Goal: Information Seeking & Learning: Learn about a topic

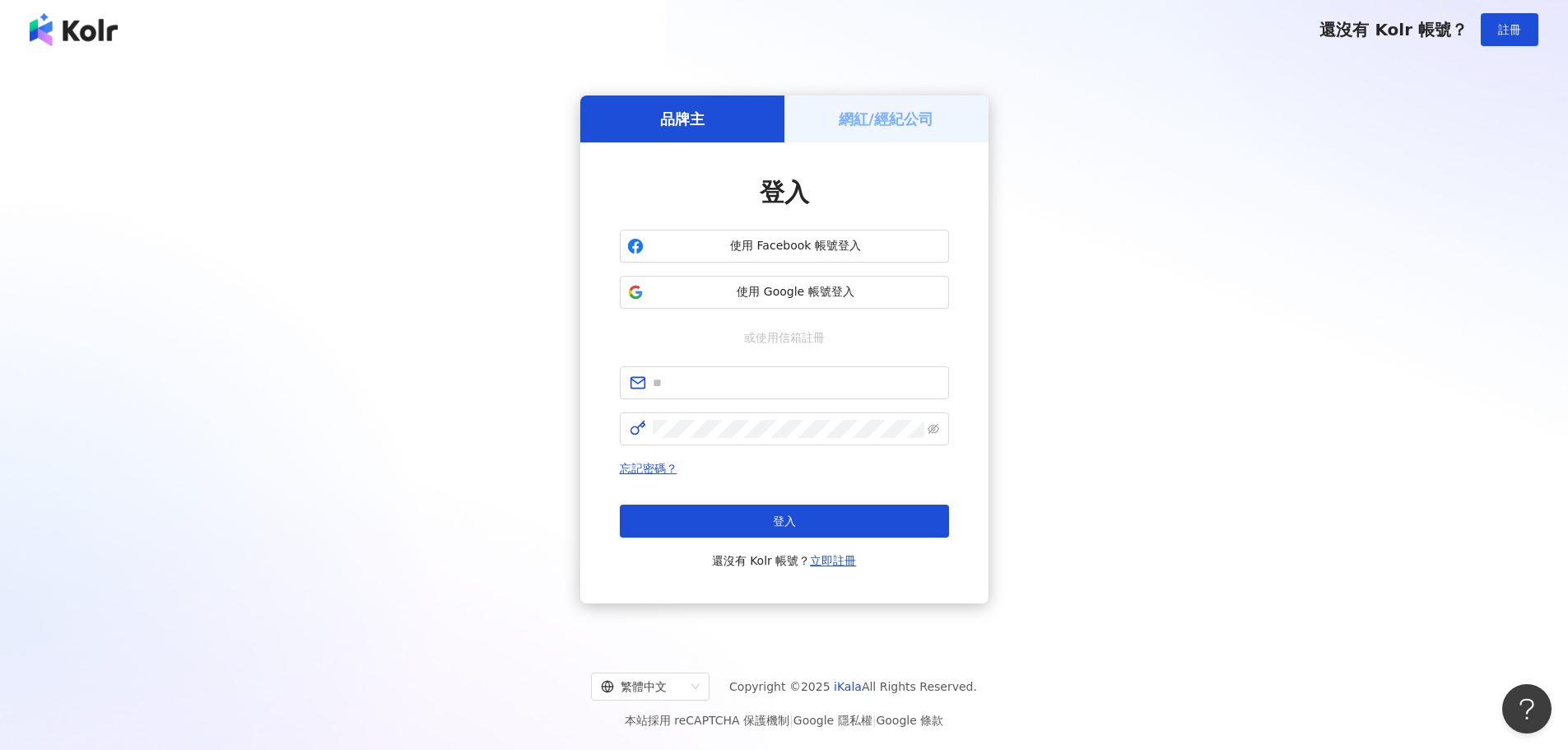
click at [1440, 404] on div "品牌主 網紅/經紀公司 登入 使用 Facebook 帳號登入 使用 Google 帳號登入 或使用信箱註冊 忘記密碼？ 登入 還沒有 Kolr 帳號？ 立即…" at bounding box center [784, 349] width 1529 height 554
click at [734, 386] on input "text" at bounding box center [797, 383] width 287 height 18
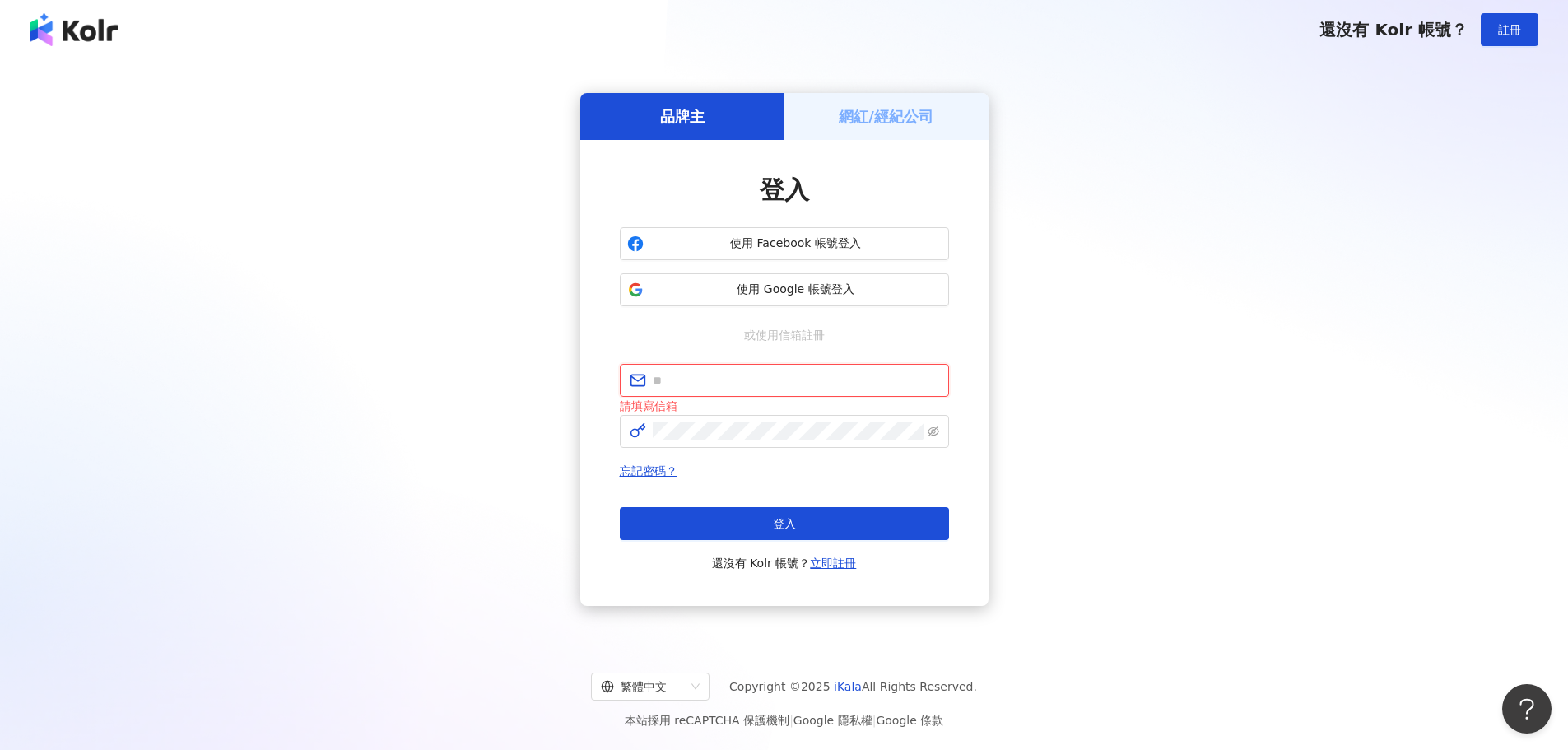
click at [709, 386] on input "text" at bounding box center [797, 380] width 287 height 18
click at [662, 382] on input "text" at bounding box center [797, 380] width 287 height 18
paste input "**********"
type input "**********"
click at [1060, 400] on div "**********" at bounding box center [784, 349] width 1529 height 554
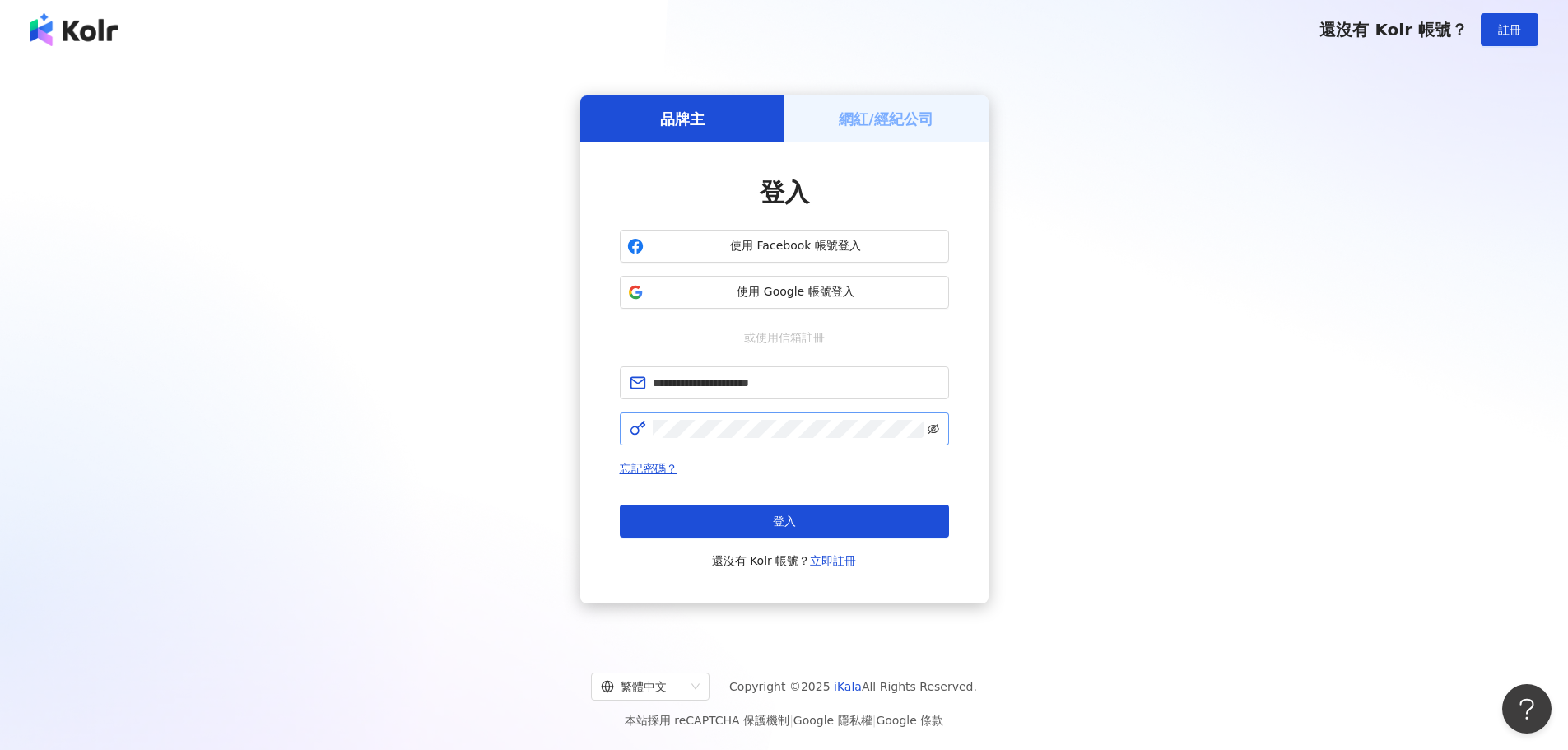
click at [934, 425] on icon "eye-invisible" at bounding box center [934, 429] width 12 height 12
click at [816, 471] on span "忘記密碼？" at bounding box center [784, 468] width 329 height 20
click at [757, 516] on button "登入" at bounding box center [784, 521] width 329 height 33
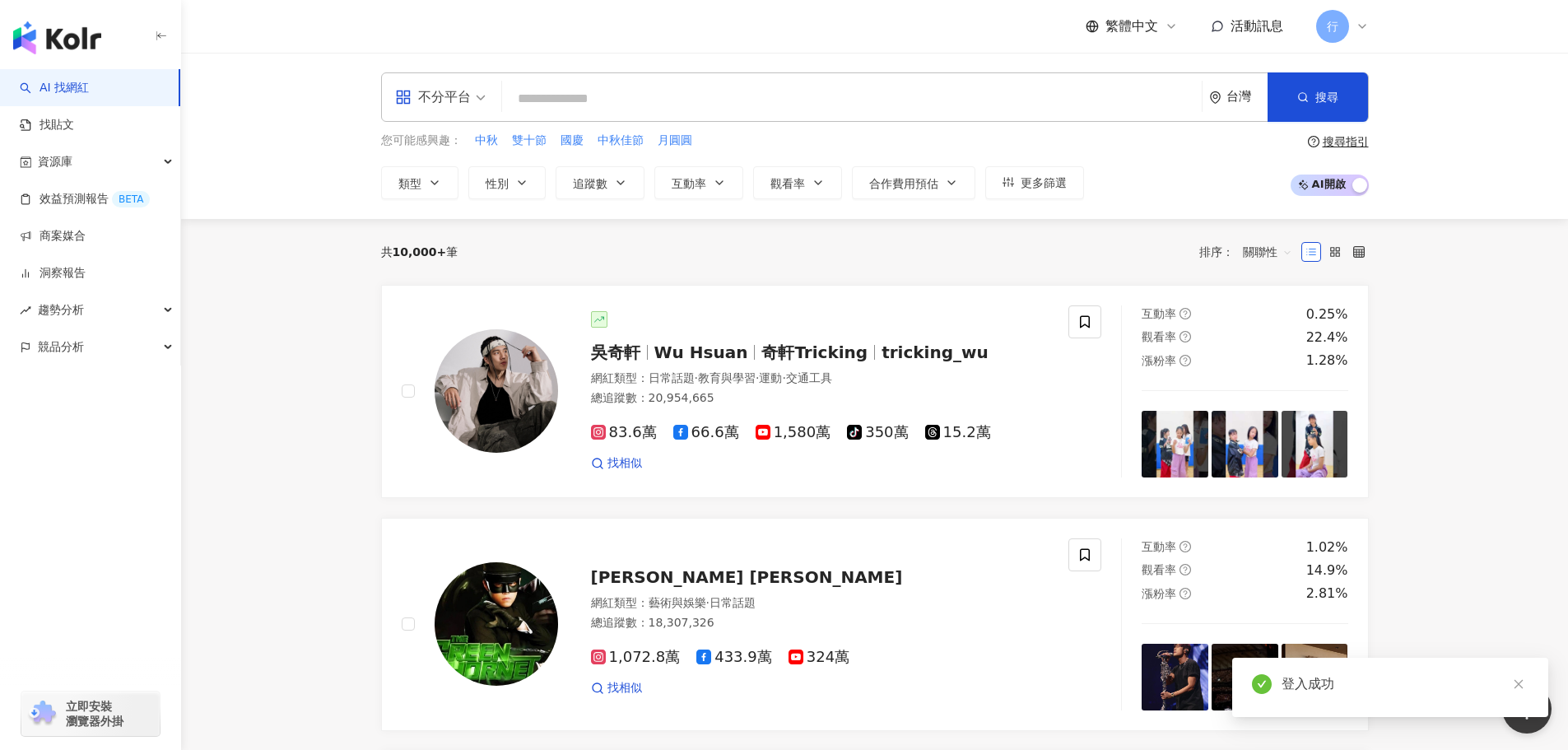
click at [447, 96] on div "不分平台" at bounding box center [433, 96] width 76 height 26
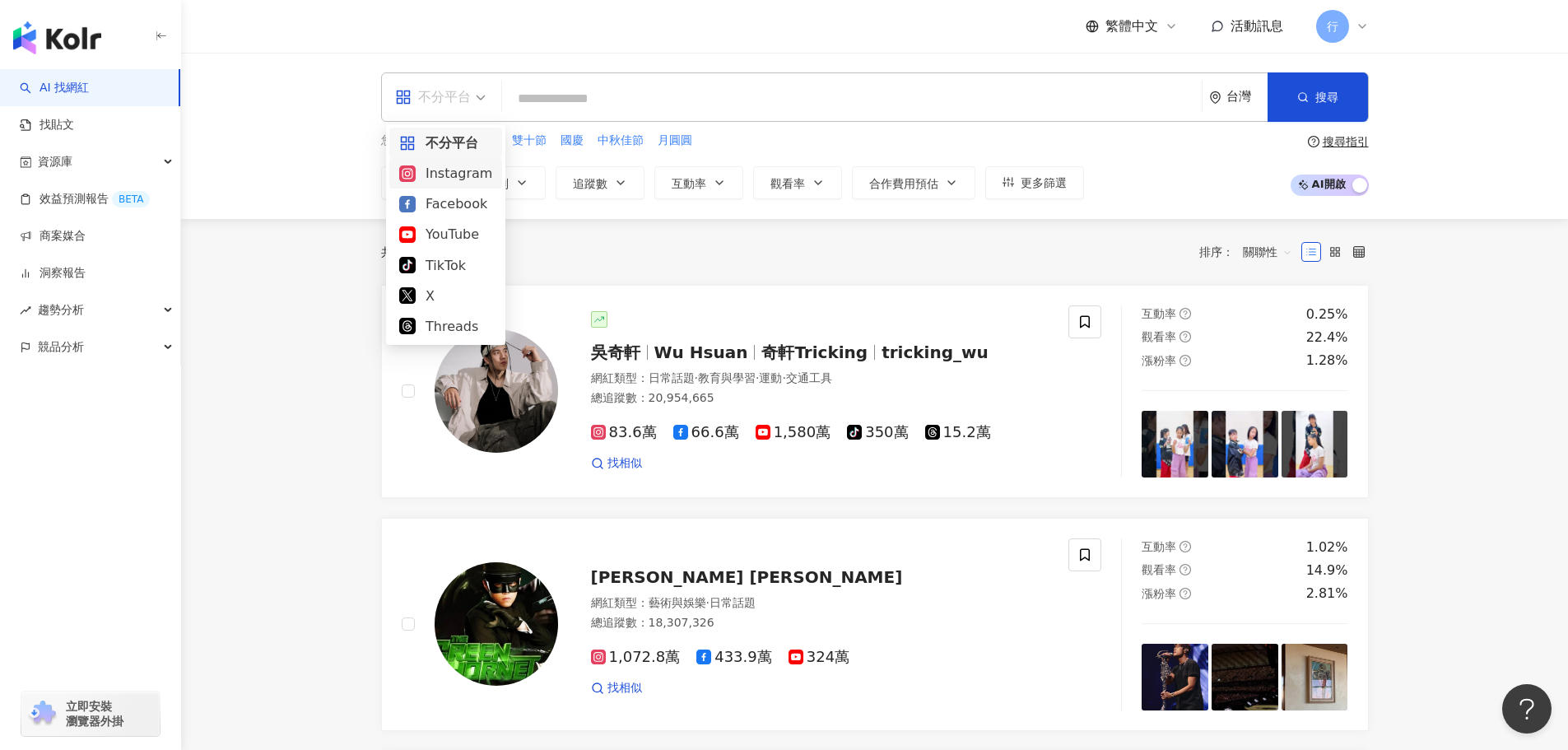
click at [456, 172] on div "Instagram" at bounding box center [445, 172] width 93 height 20
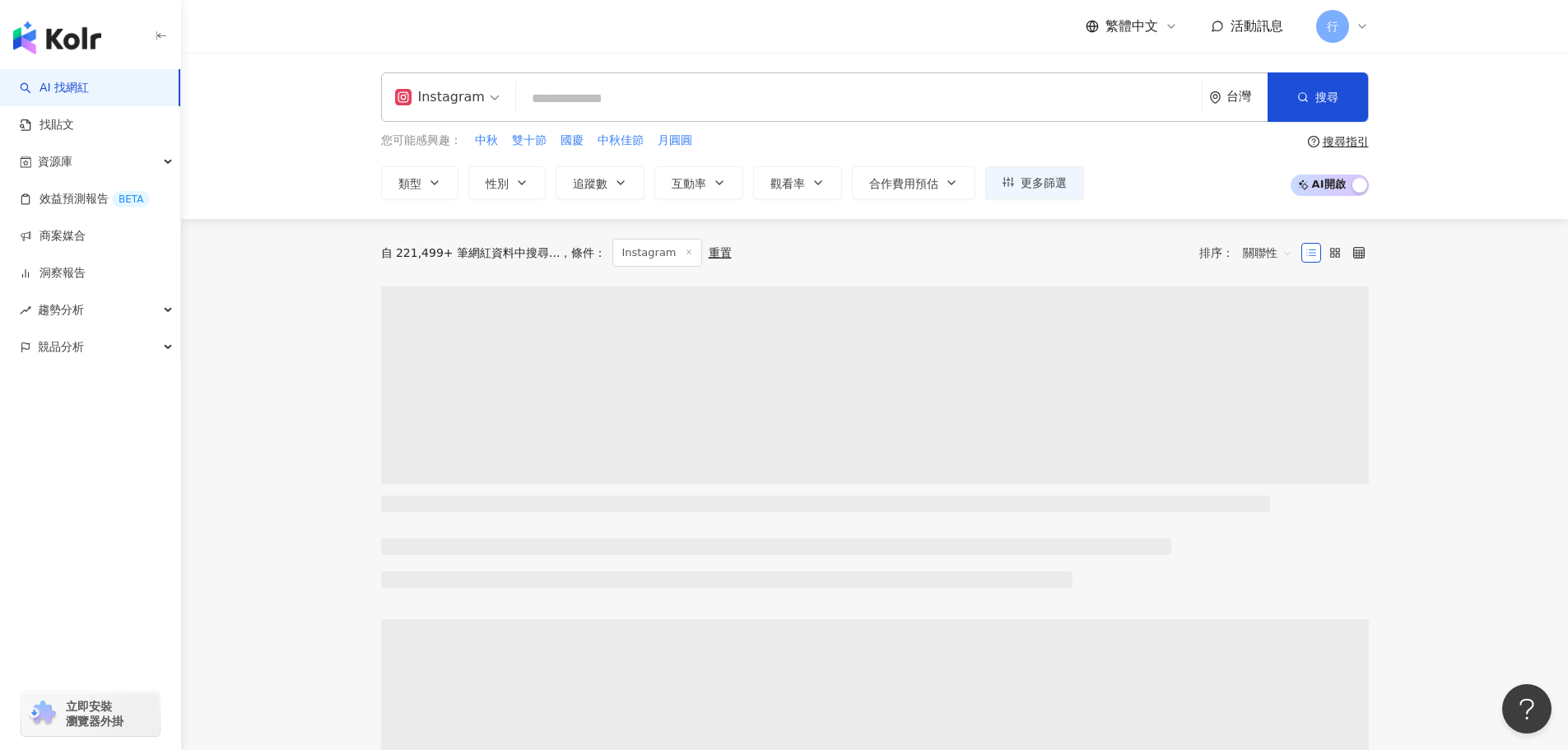
click at [601, 94] on input "search" at bounding box center [858, 98] width 672 height 32
click at [1243, 99] on div "台灣" at bounding box center [1247, 96] width 41 height 14
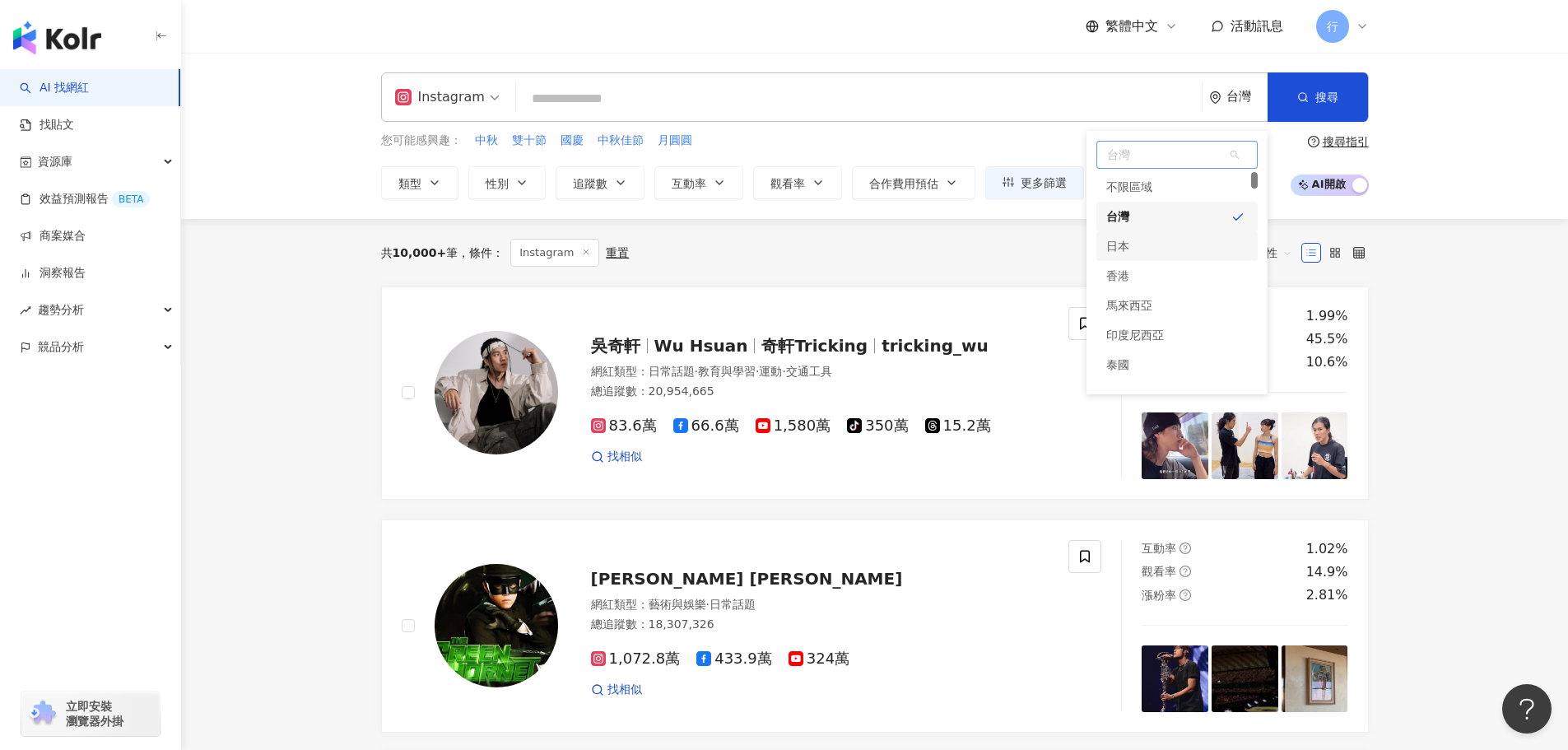
click at [1150, 246] on div "日本" at bounding box center [1177, 246] width 162 height 30
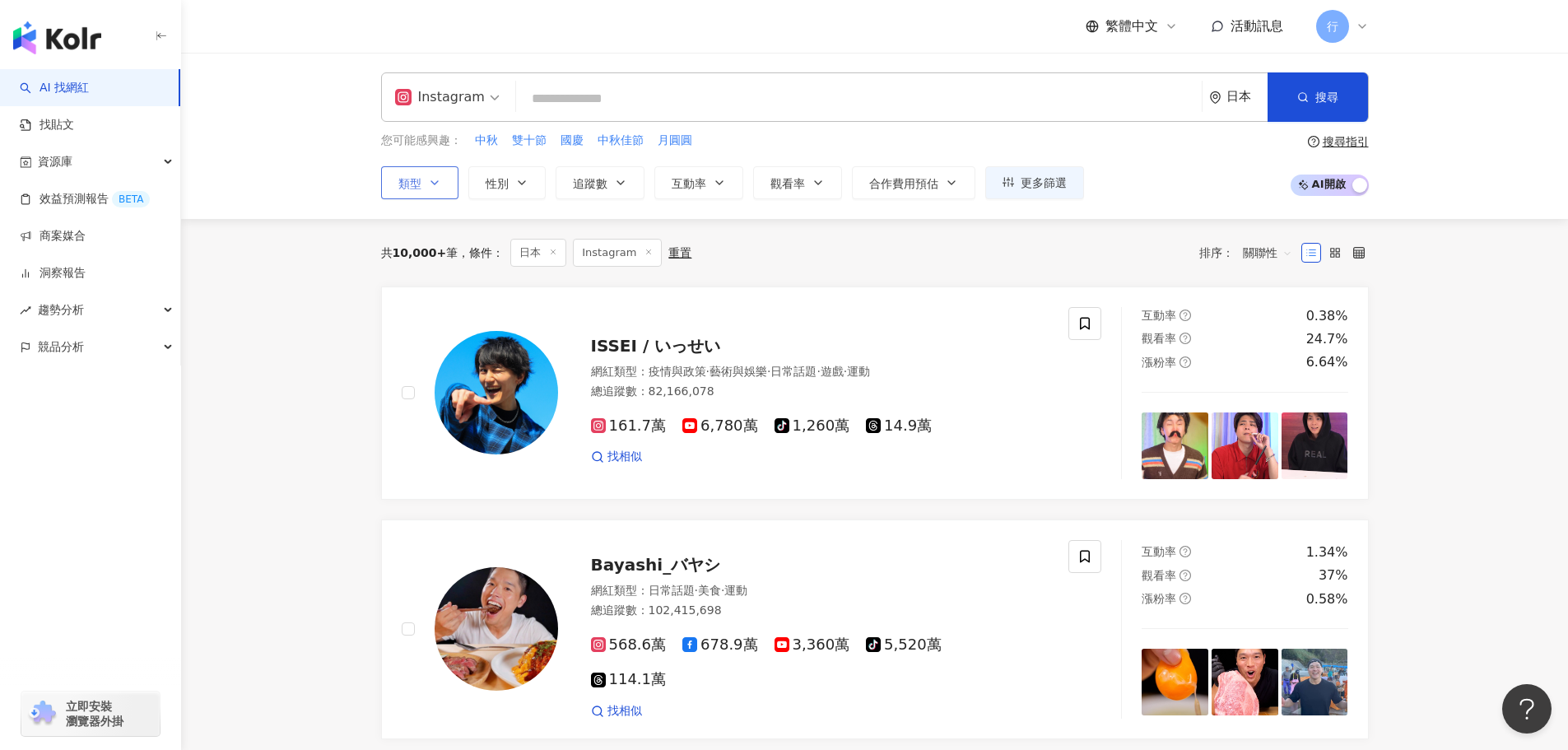
click at [431, 180] on icon "button" at bounding box center [435, 183] width 13 height 13
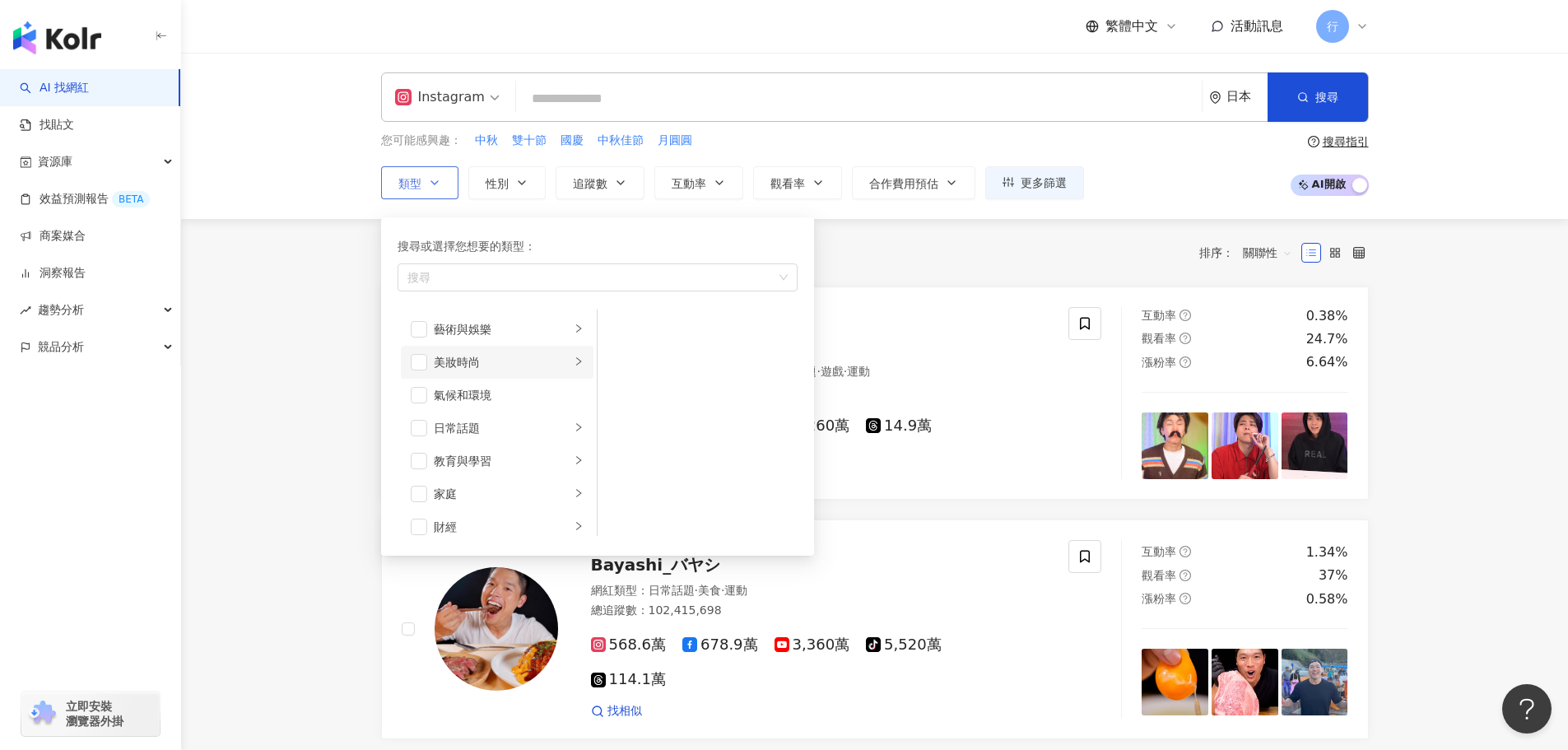
click at [574, 361] on icon "right" at bounding box center [579, 362] width 10 height 10
click at [625, 480] on span "button" at bounding box center [619, 483] width 16 height 16
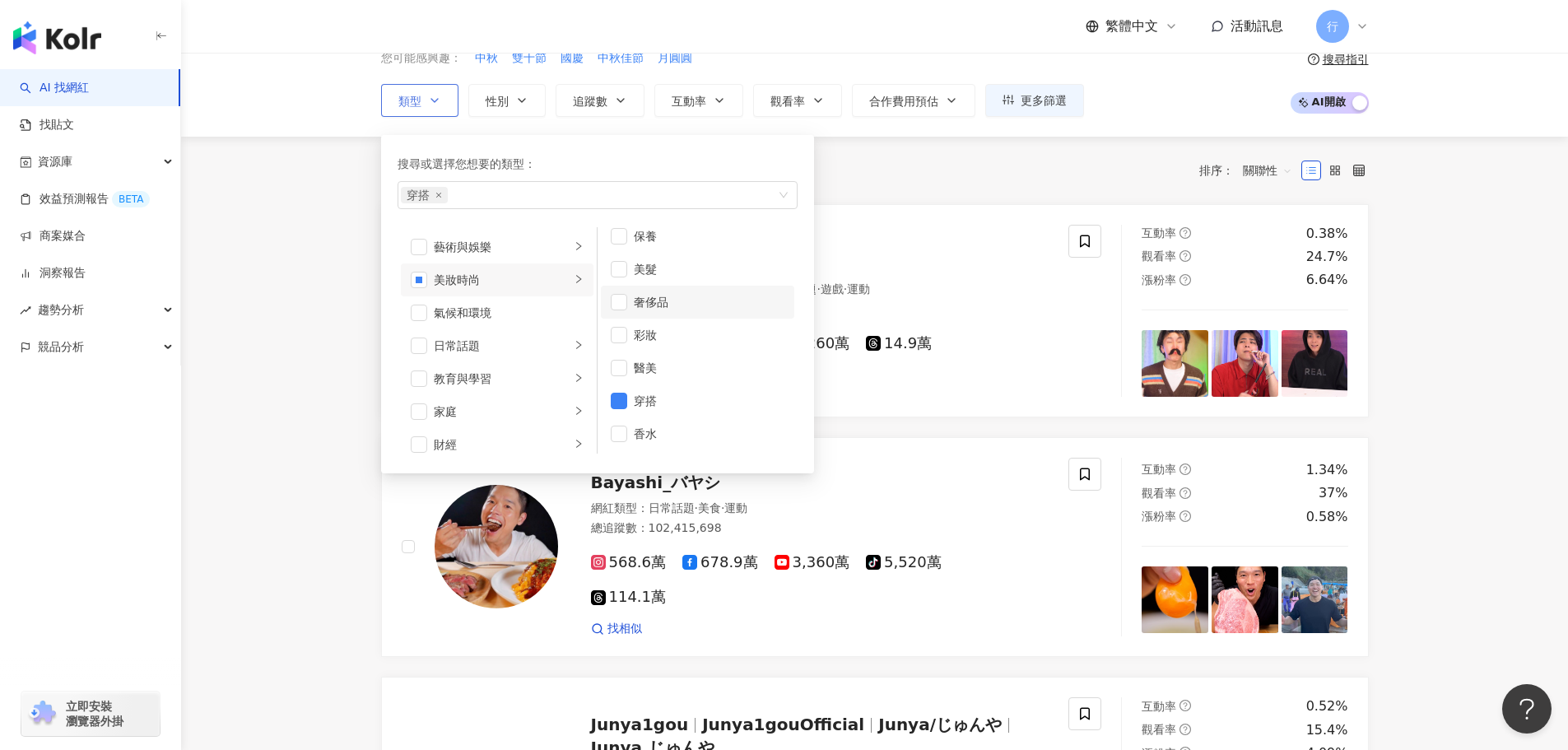
scroll to position [0, 0]
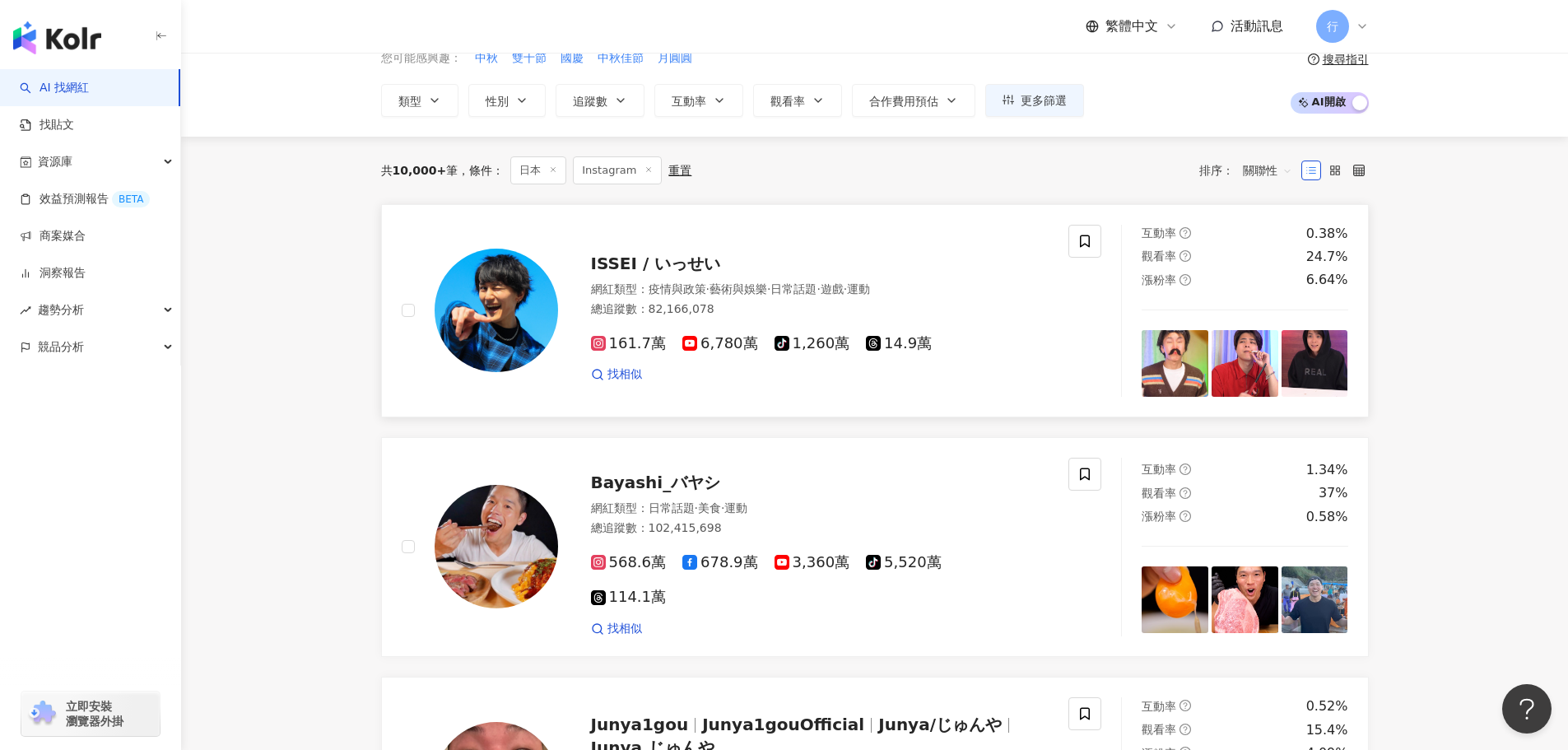
click at [861, 238] on div "ISSEI / いっせい 網紅類型 ： 疫情與政策 · 藝術與娛樂 · 日常話題 · 遊戲 · 運動 總追蹤數 ： 82,166,078 161.7萬 6,7…" at bounding box center [803, 311] width 492 height 144
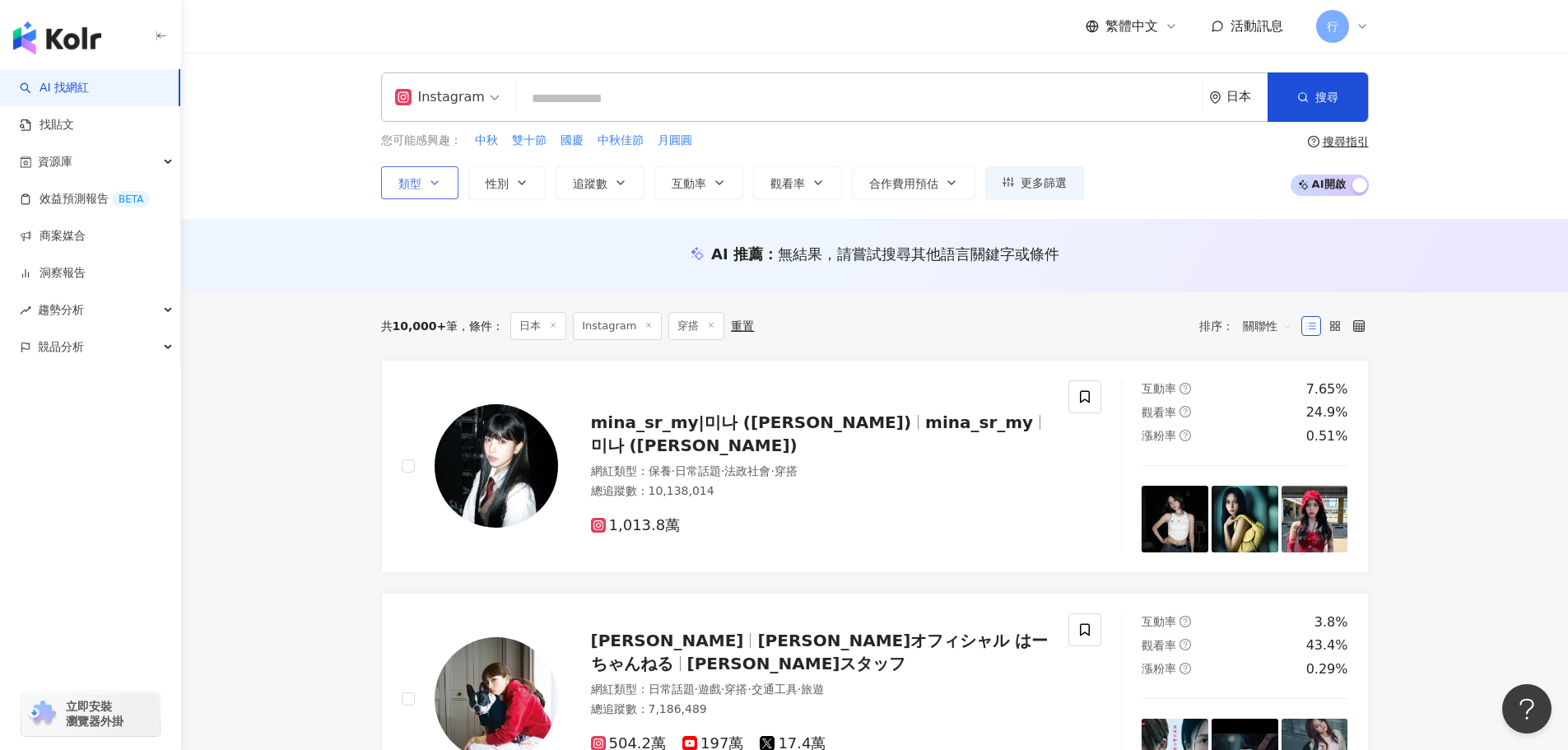
click at [449, 186] on button "類型" at bounding box center [419, 183] width 77 height 33
click at [524, 186] on icon "button" at bounding box center [522, 183] width 13 height 13
click at [419, 254] on div "AI 推薦 ： 無結果，請嘗試搜尋其他語言關鍵字或條件" at bounding box center [874, 253] width 988 height 20
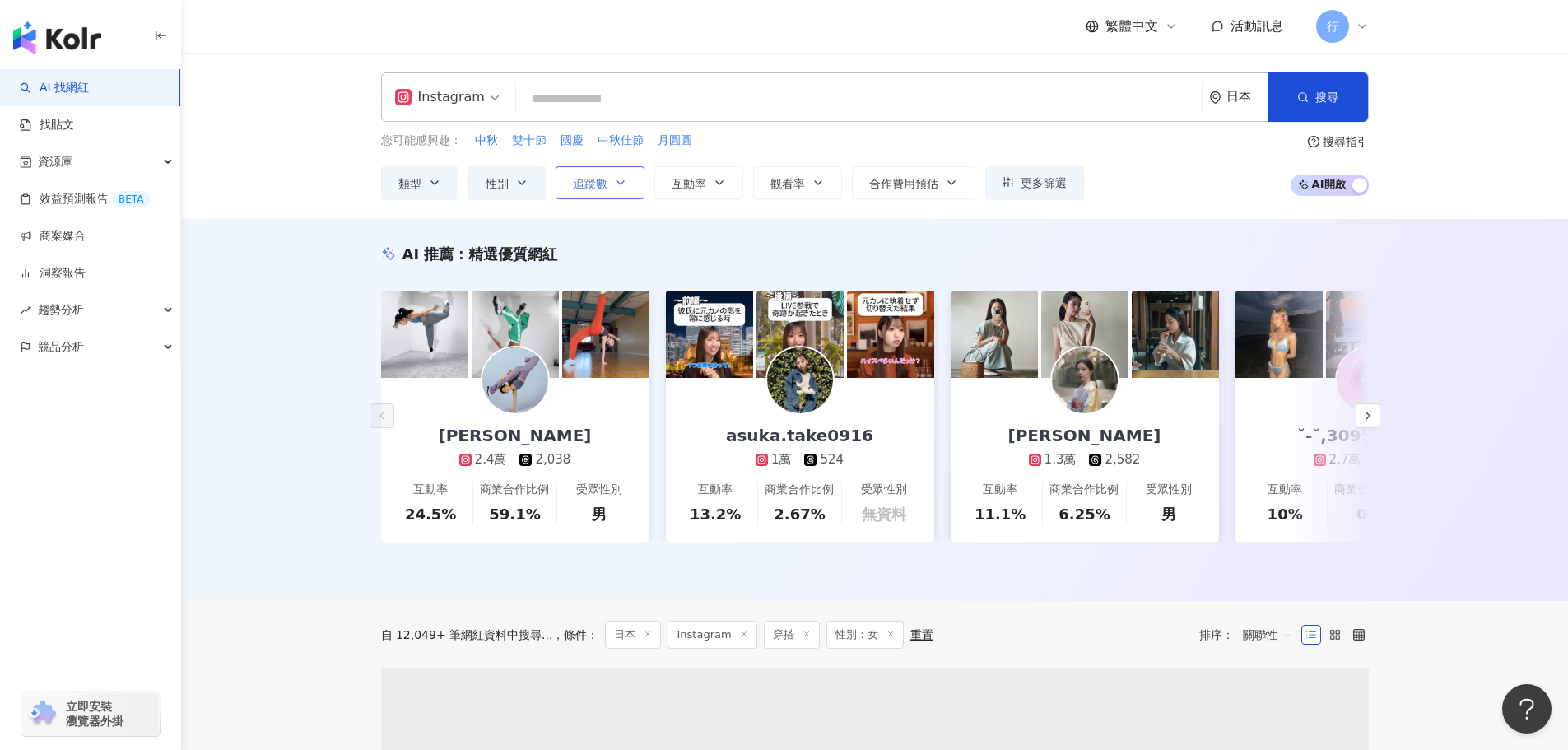
click at [619, 181] on icon "button" at bounding box center [620, 183] width 13 height 13
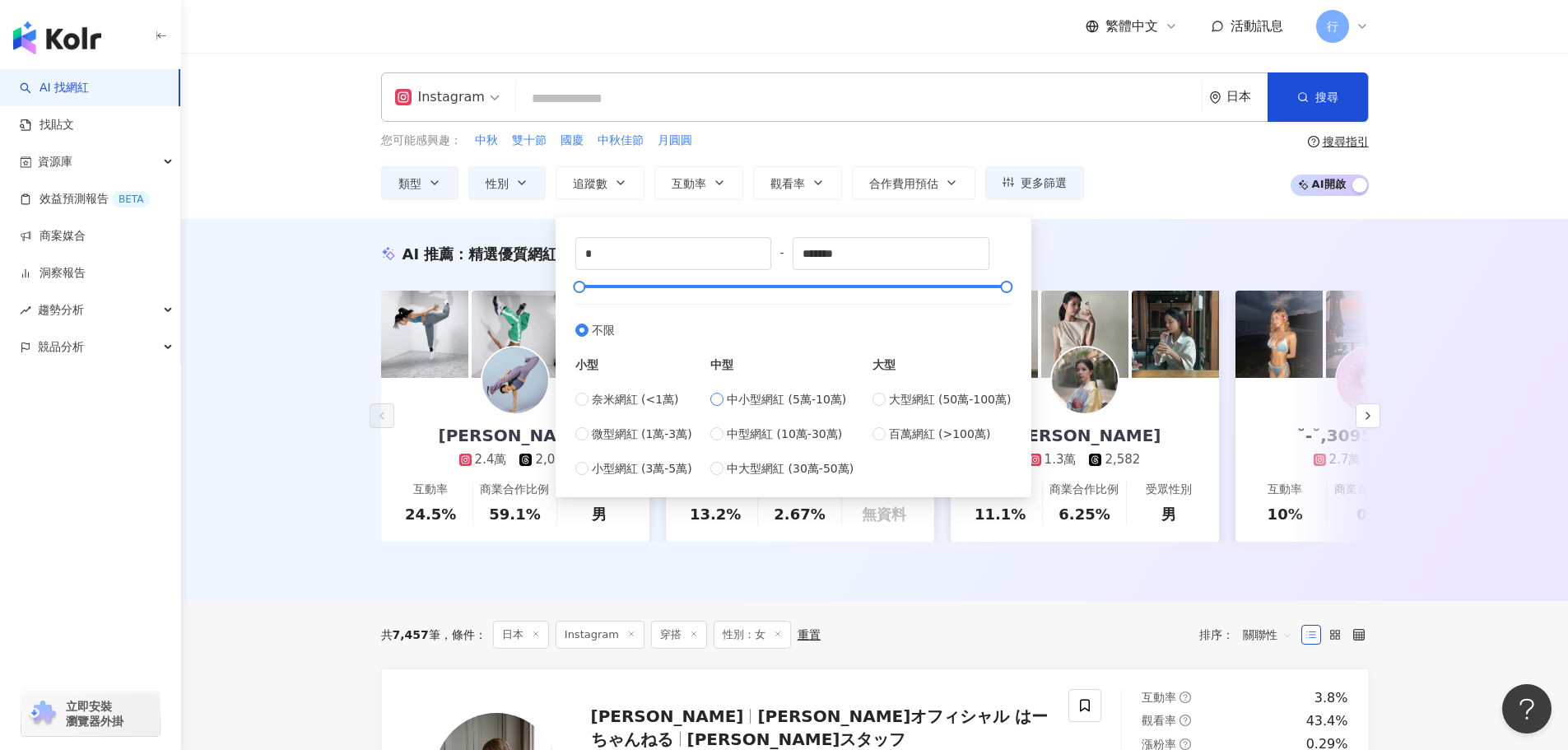
type input "*****"
type input "******"
type input "*****"
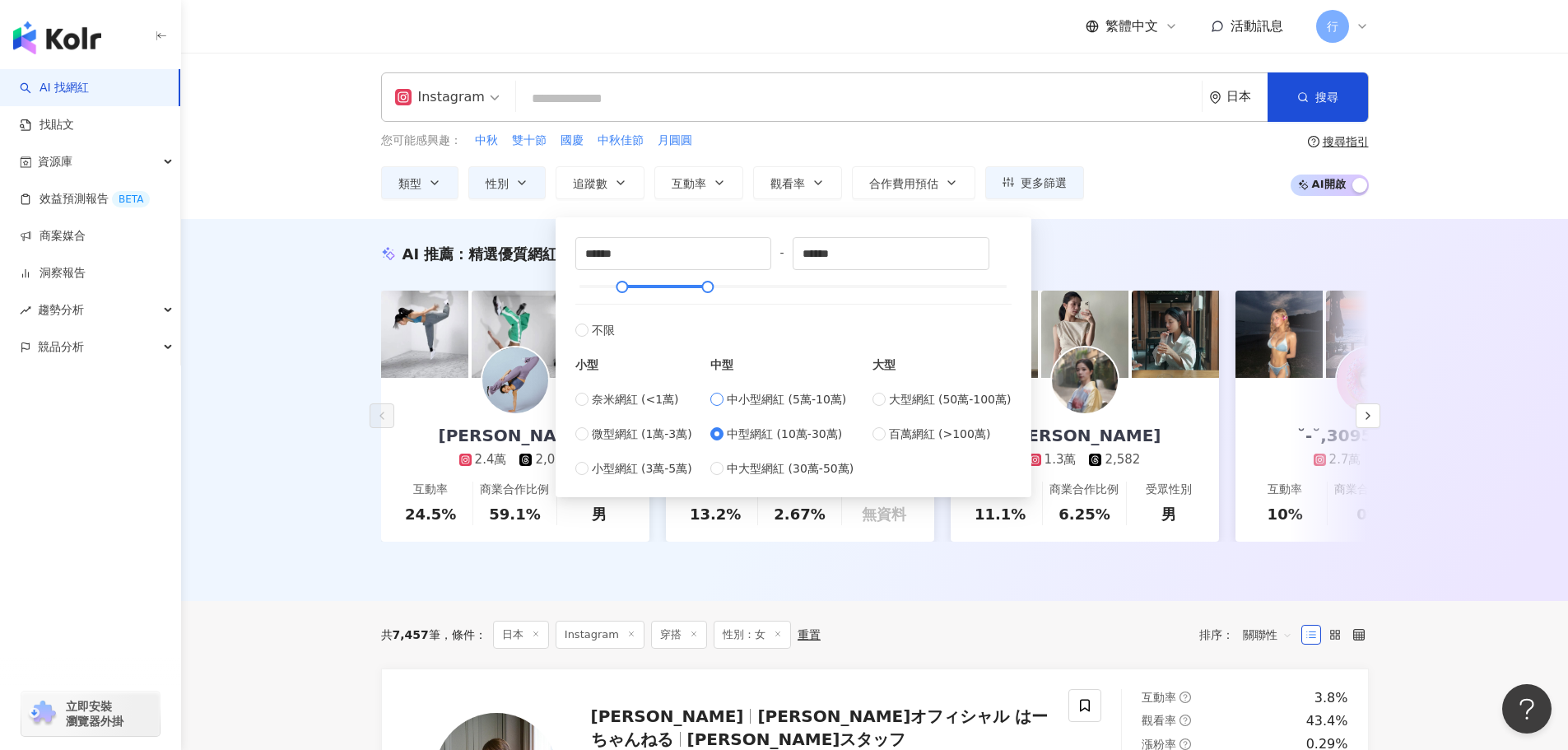
type input "*****"
click at [1151, 204] on div "Instagram 日本 搜尋 您可能感興趣： 中秋 雙十節 國慶 中秋佳節 月圓圓 類型 性別 追蹤數 互動率 觀看率 合作費用預估 更多篩選 不限 女 男…" at bounding box center [874, 136] width 1387 height 166
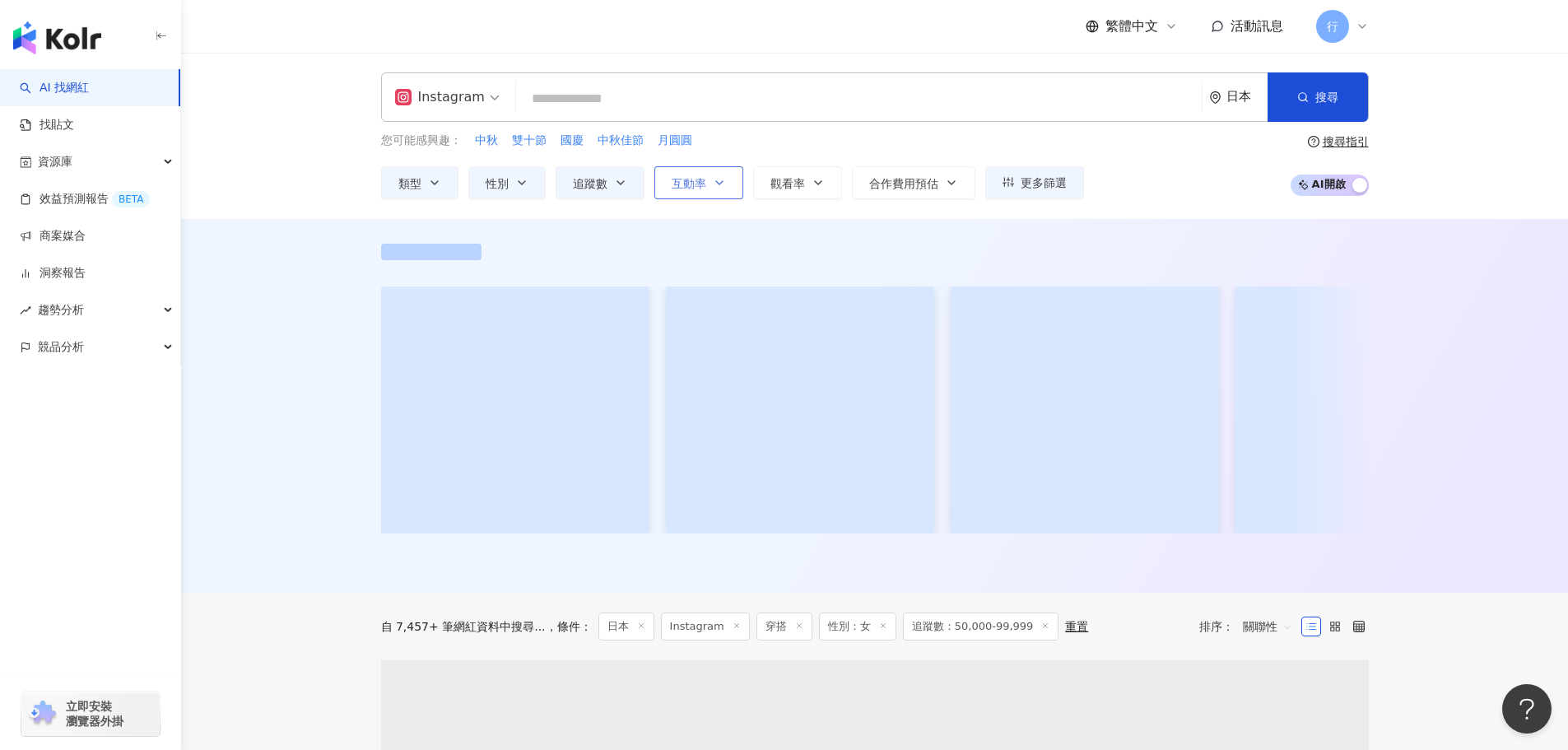
click at [683, 194] on button "互動率" at bounding box center [698, 183] width 89 height 33
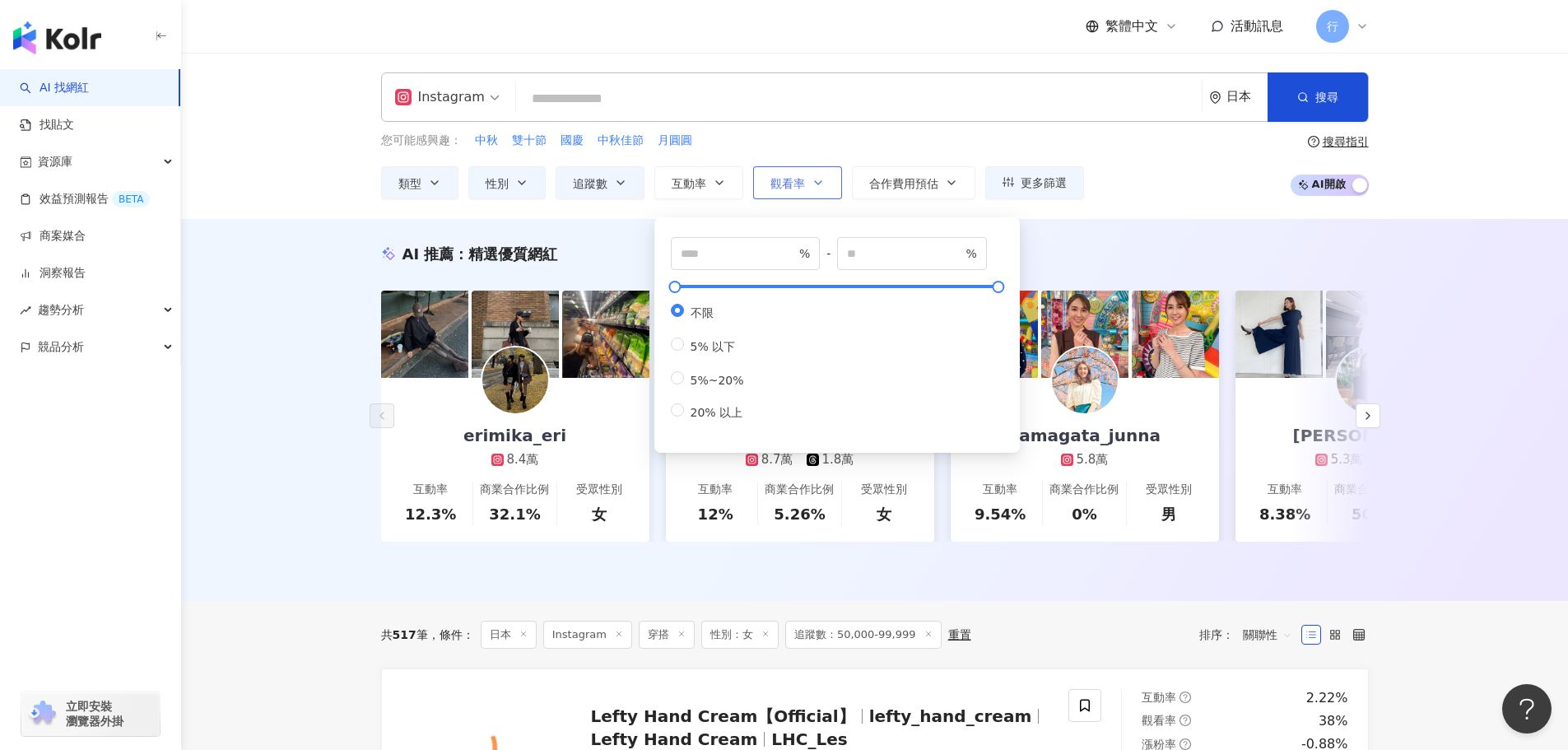
click at [794, 180] on span "觀看率" at bounding box center [788, 184] width 35 height 13
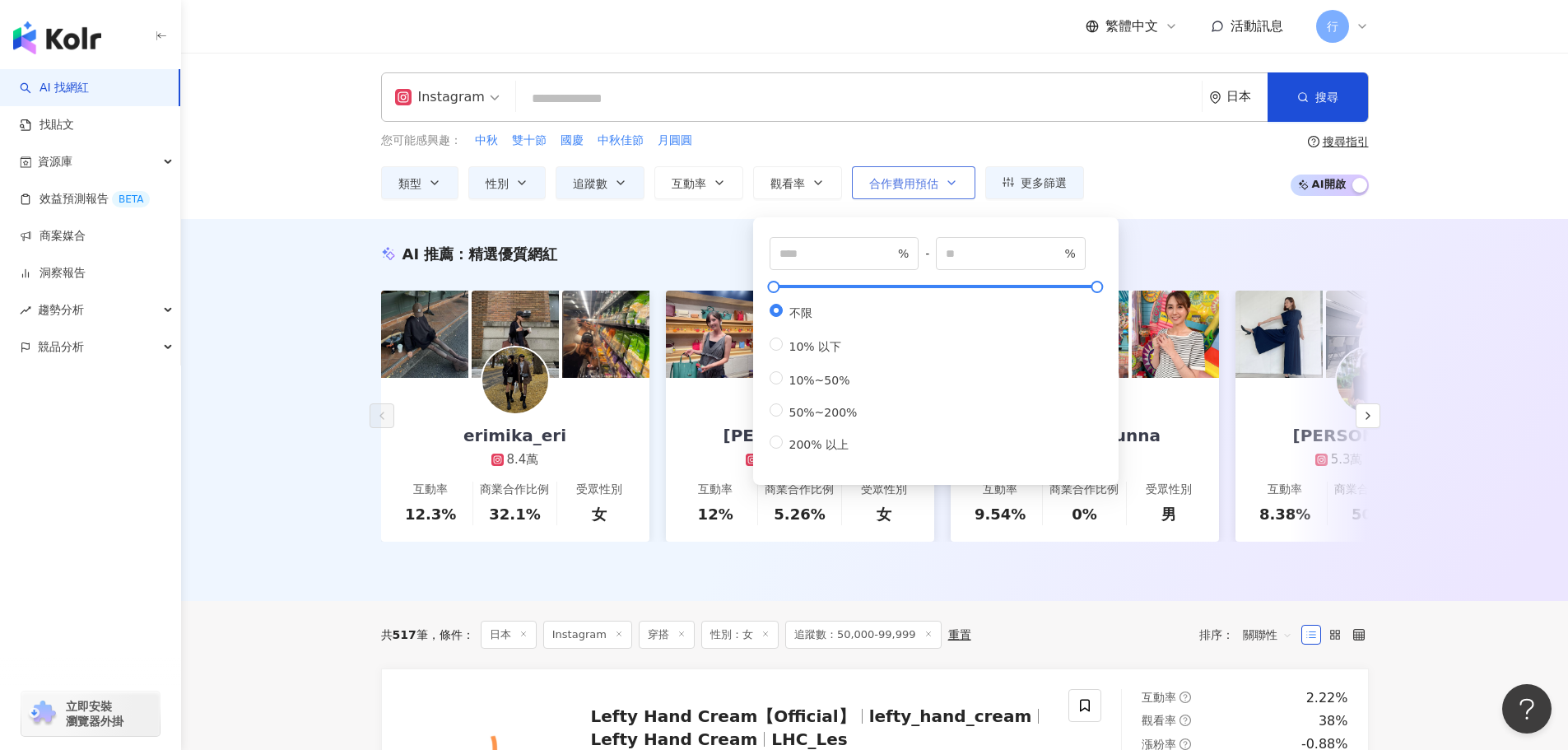
click at [909, 185] on span "合作費用預估" at bounding box center [904, 184] width 69 height 13
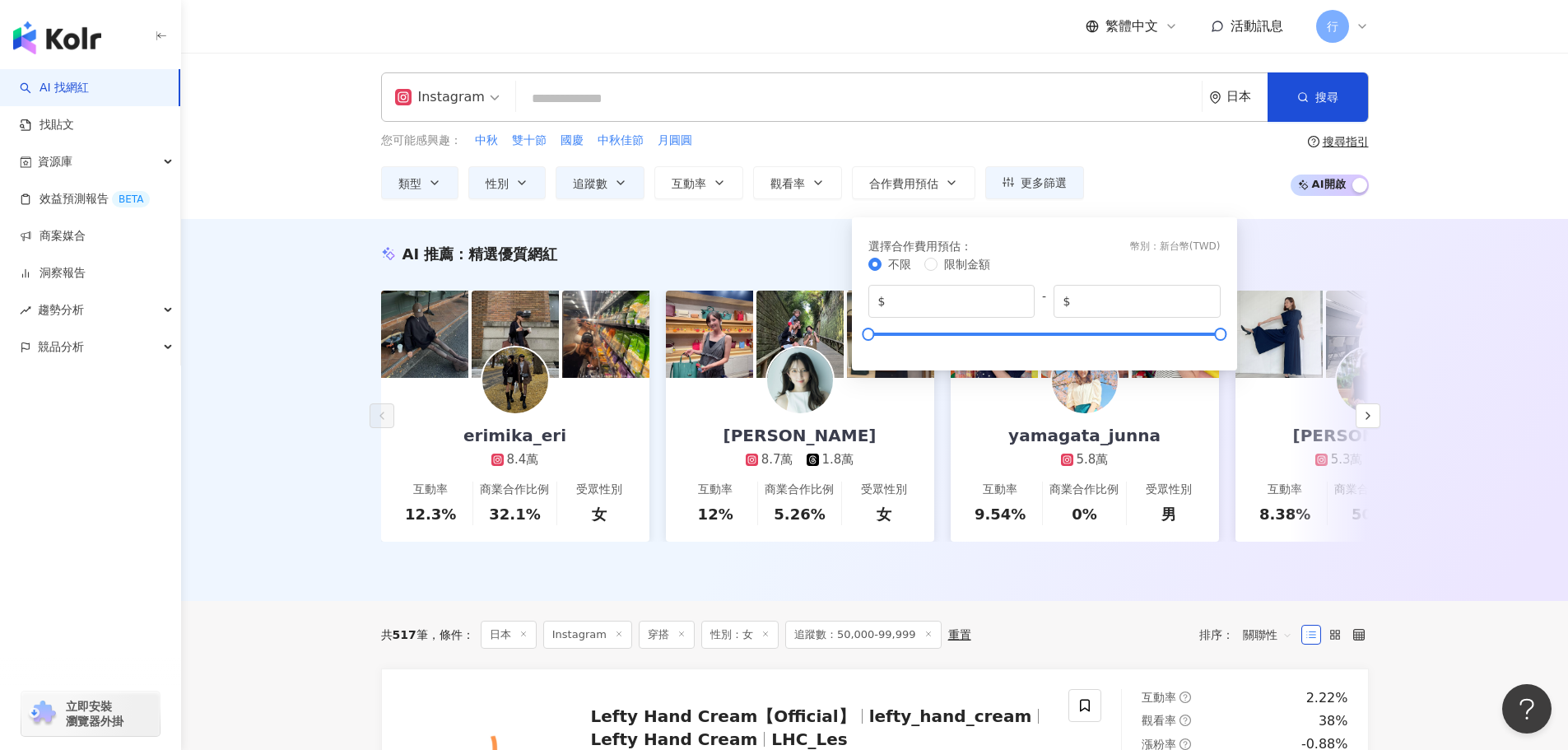
click at [1151, 187] on div "您可能感興趣： 中秋 雙十節 國慶 中秋佳節 月圓圓 類型 性別 追蹤數 互動率 觀看率 合作費用預估 更多篩選 不限 女 男 其他 ***** - ****…" at bounding box center [874, 165] width 988 height 67
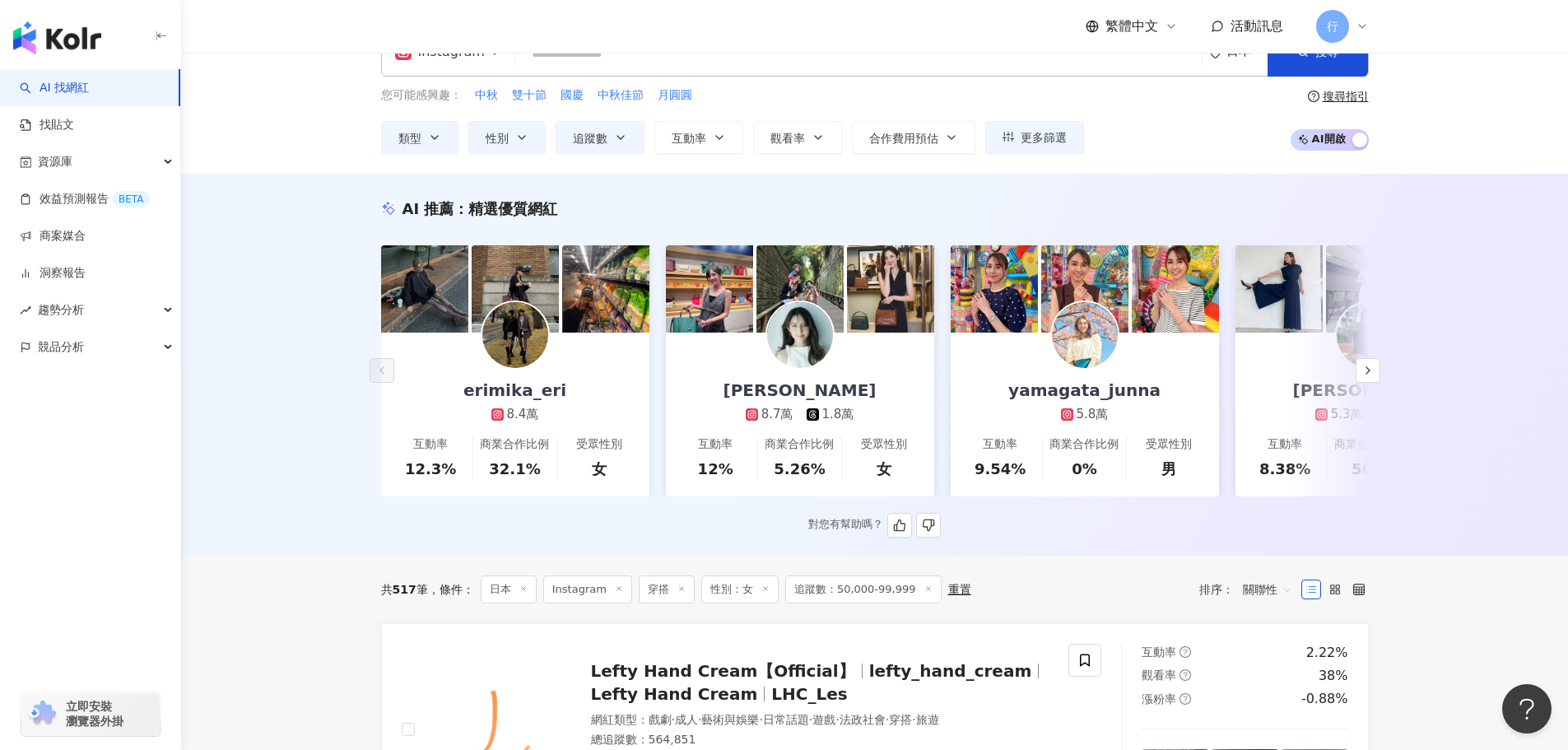
scroll to position [83, 0]
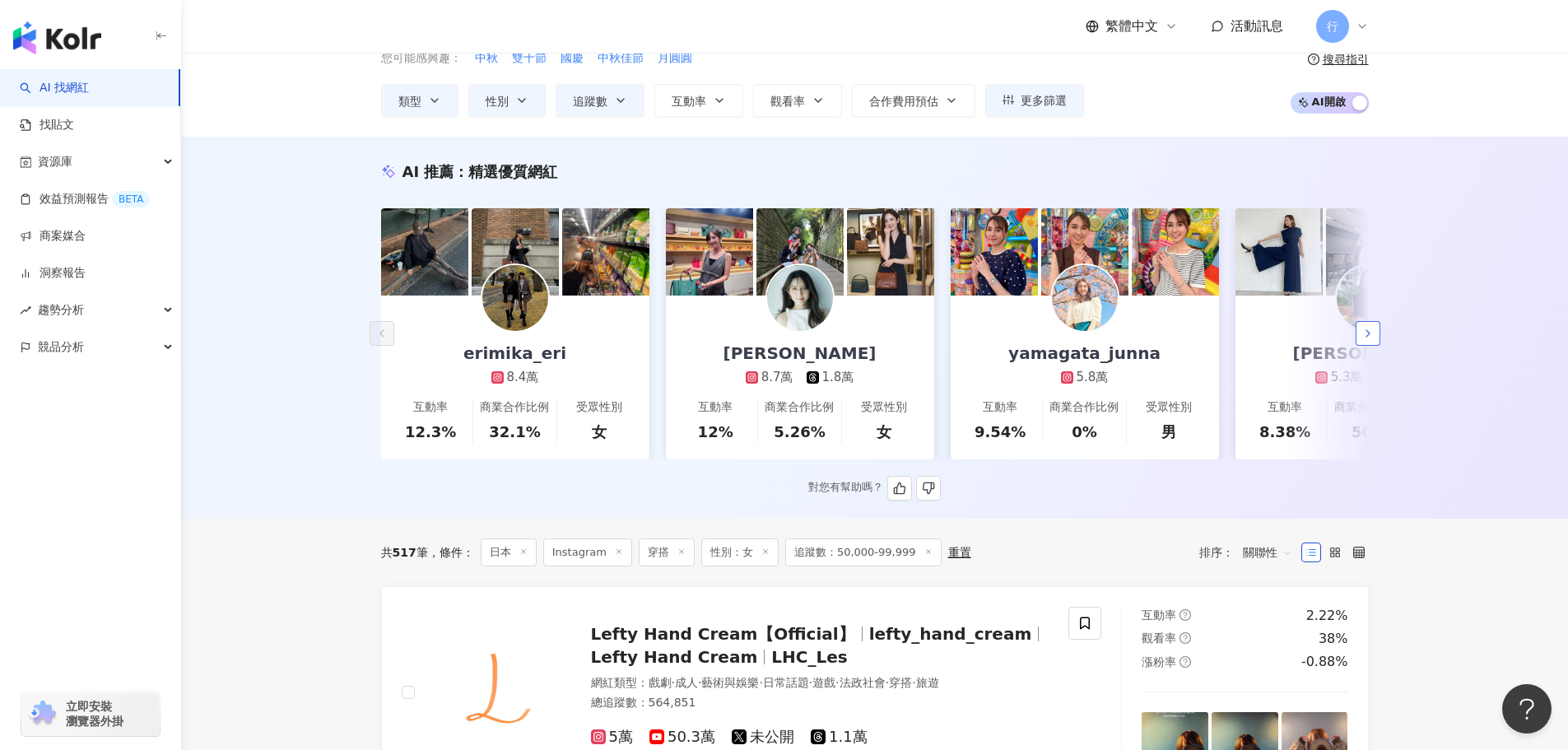
click at [1367, 336] on icon "button" at bounding box center [1369, 334] width 13 height 13
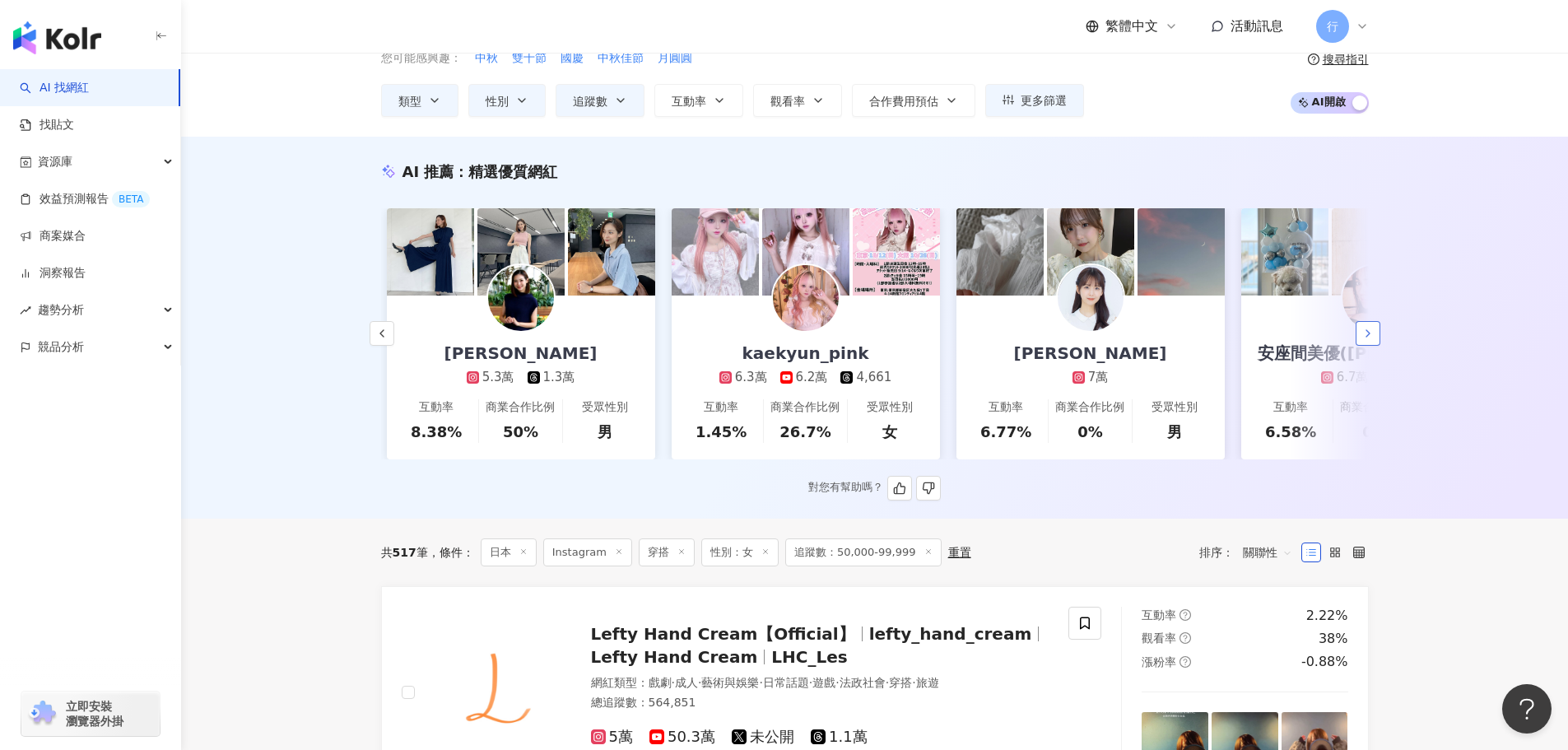
scroll to position [0, 854]
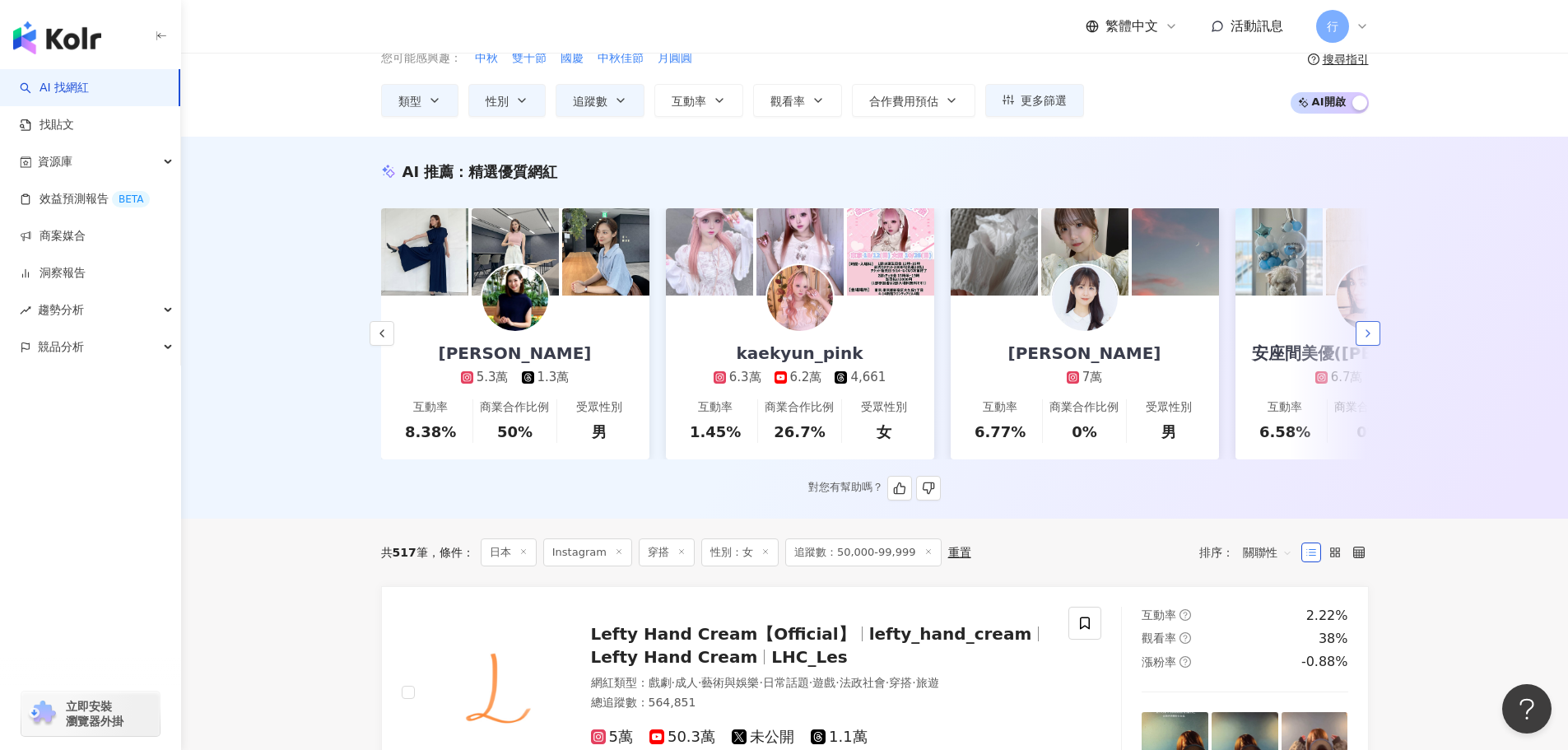
click at [1367, 336] on icon "button" at bounding box center [1369, 334] width 13 height 13
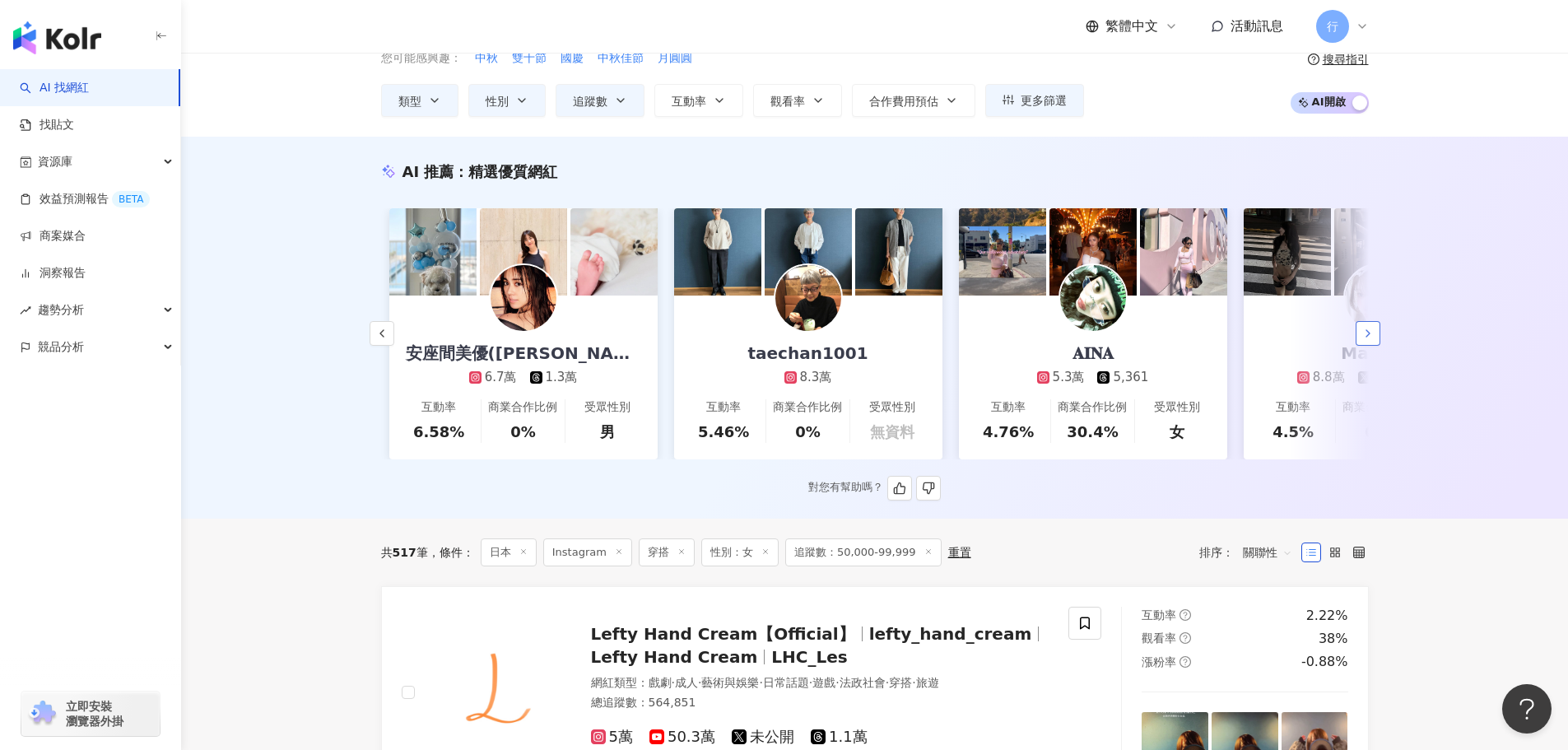
scroll to position [0, 1709]
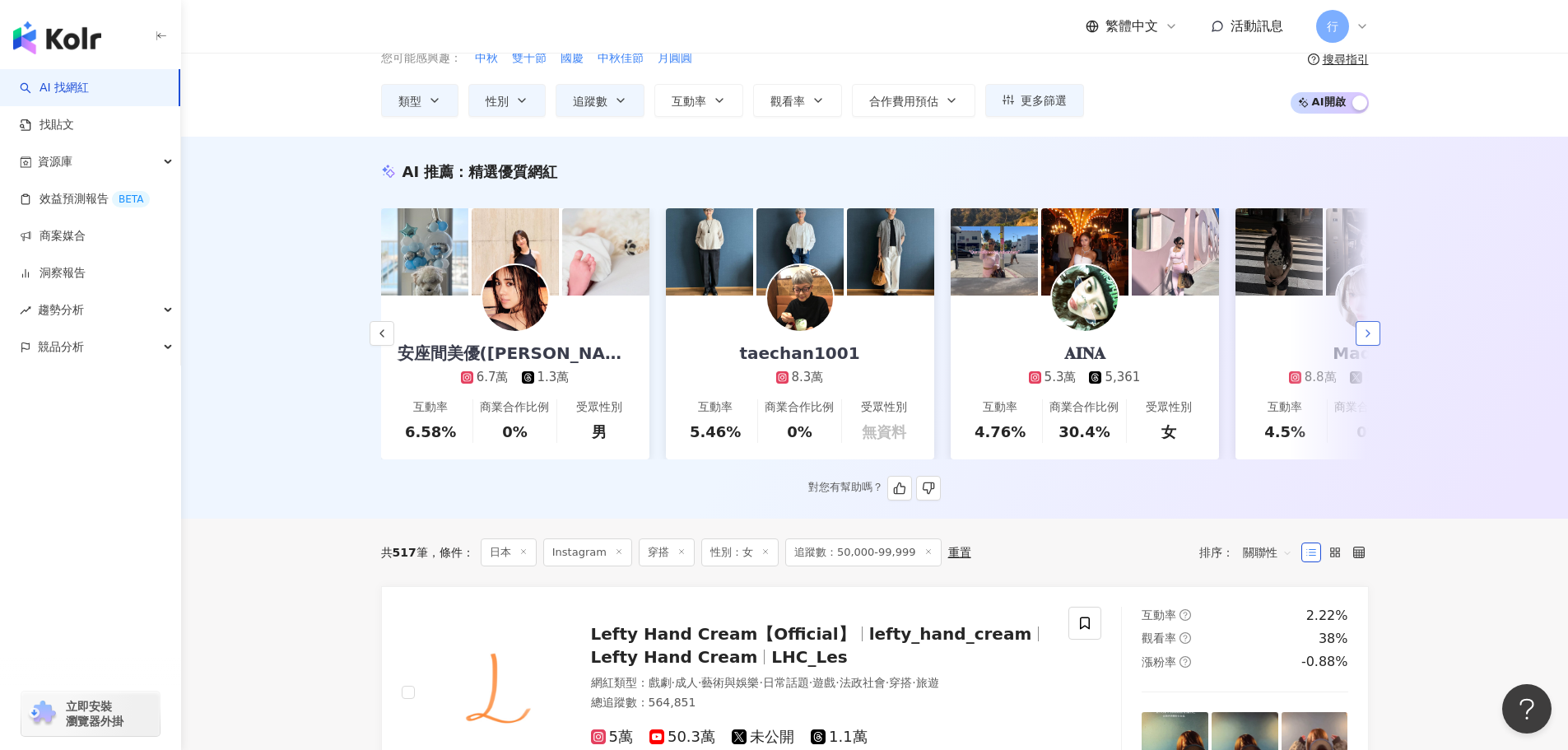
click at [1367, 336] on icon "button" at bounding box center [1369, 334] width 13 height 13
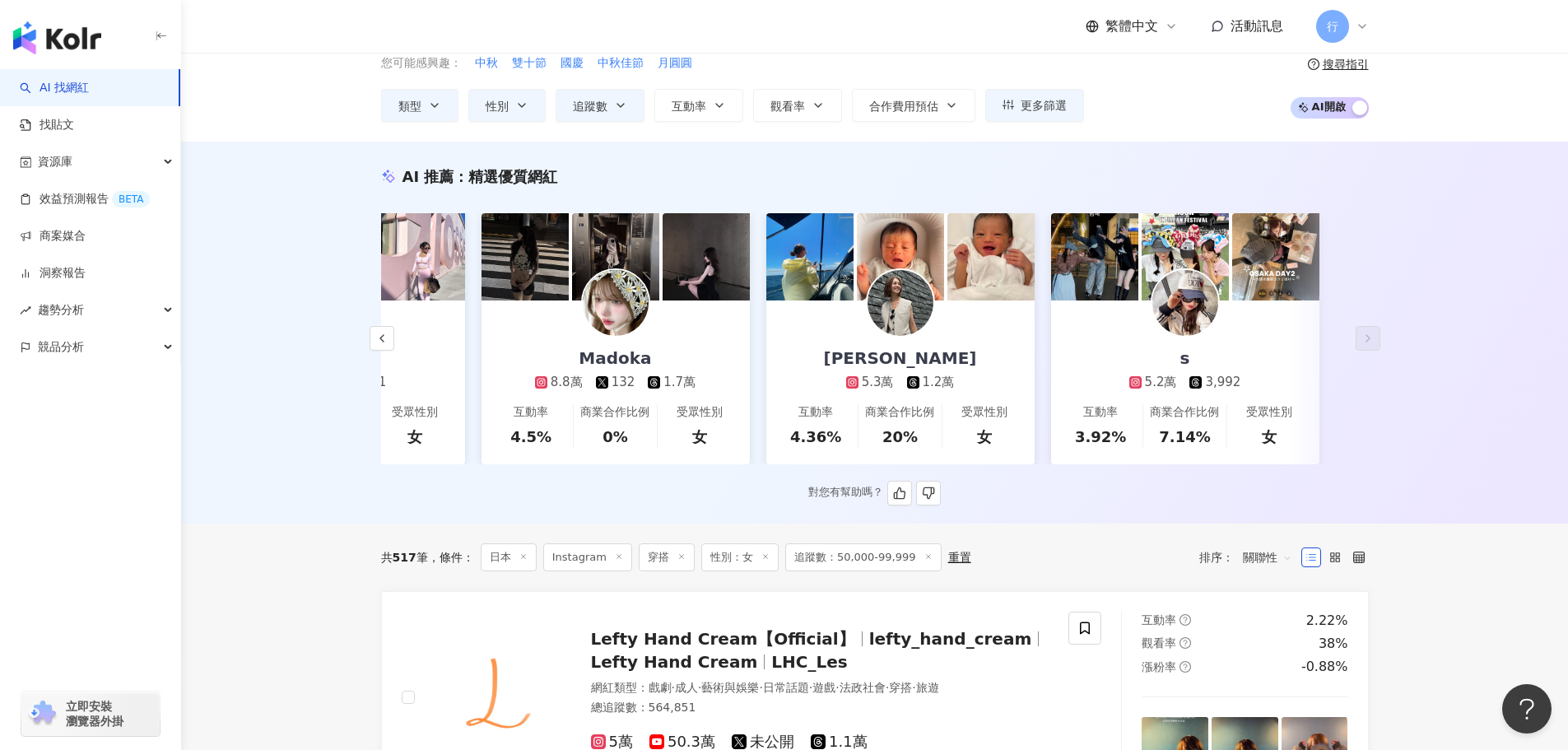
scroll to position [0, 0]
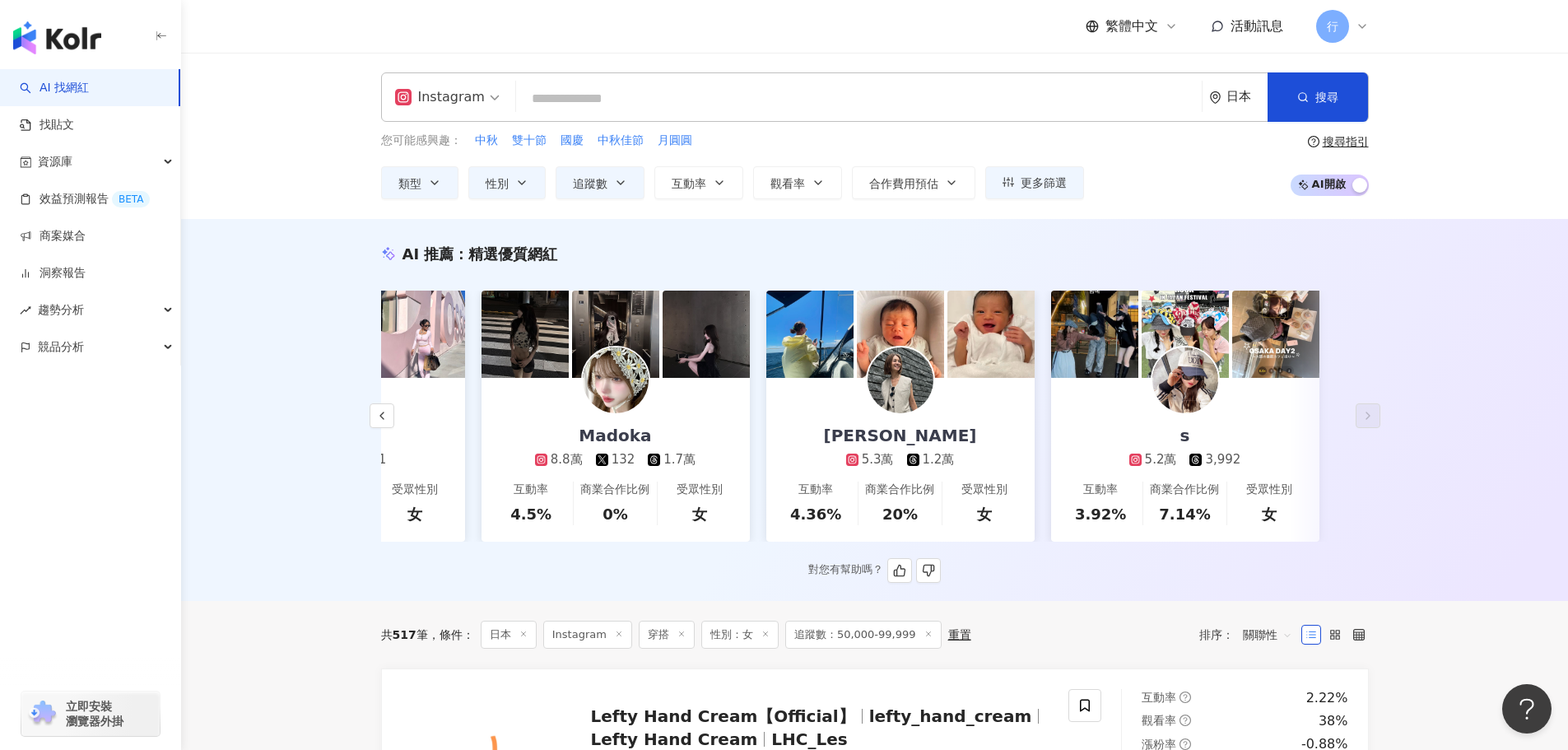
click at [1197, 373] on img at bounding box center [1185, 380] width 65 height 65
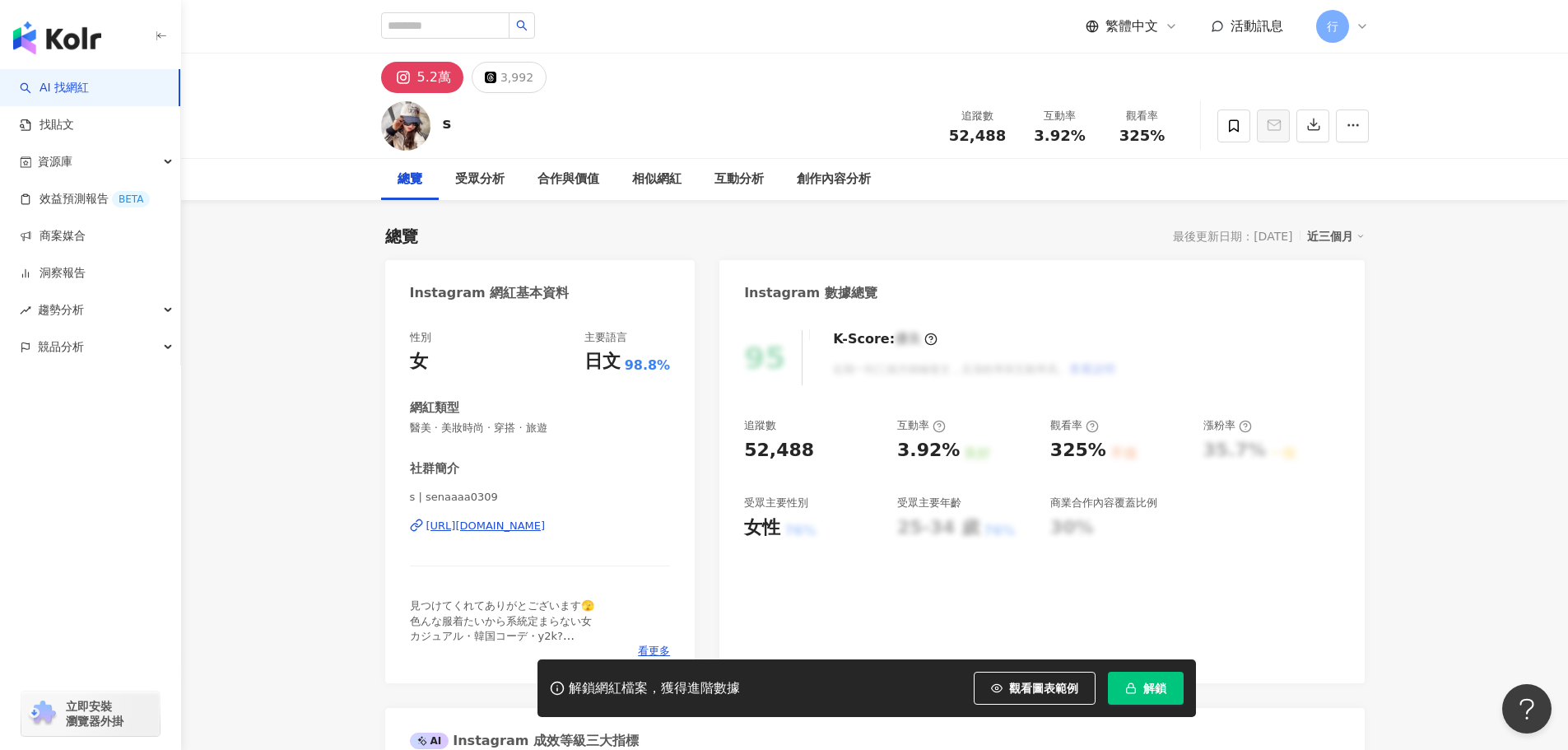
click at [422, 74] on div "5.2萬" at bounding box center [434, 77] width 34 height 23
click at [413, 77] on icon at bounding box center [403, 77] width 20 height 20
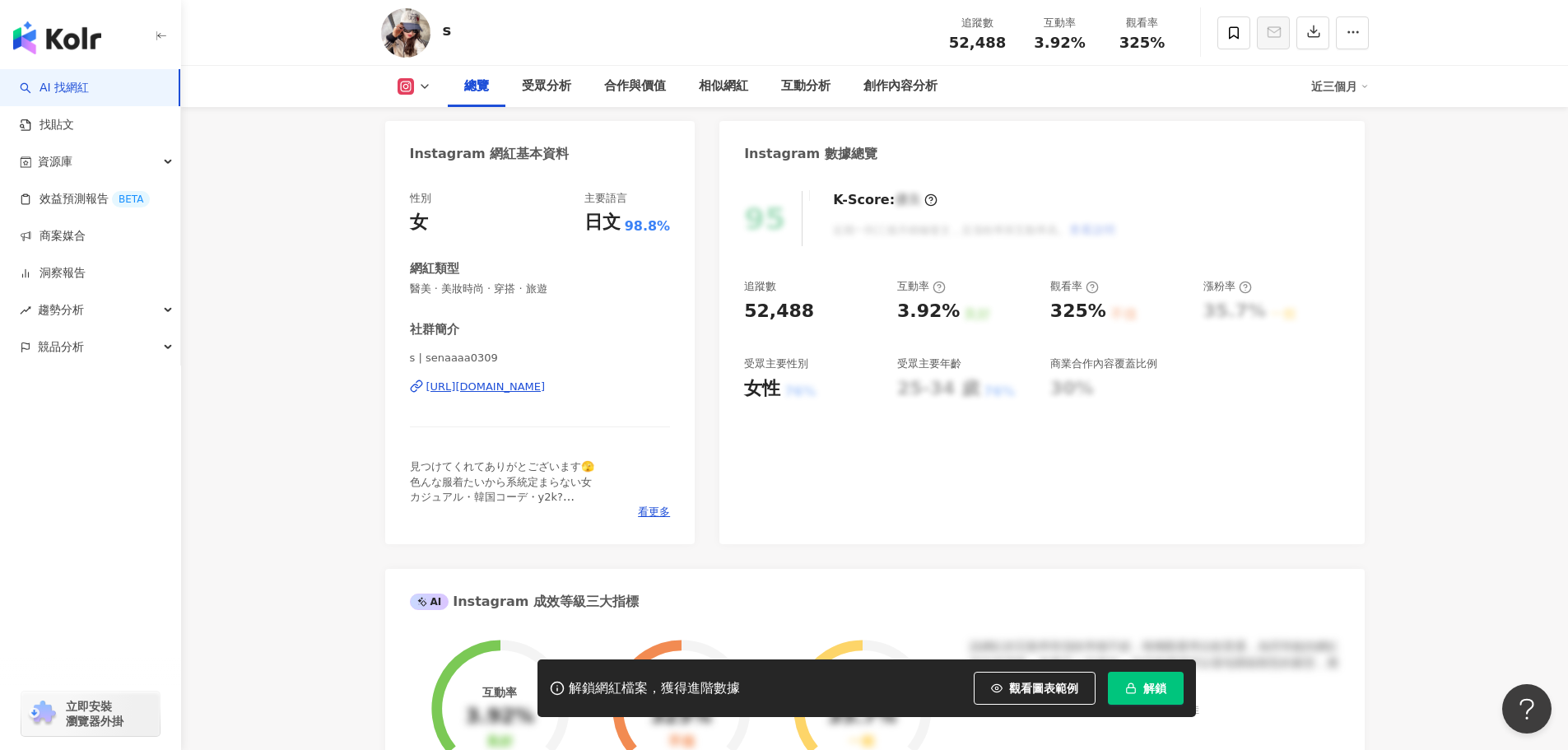
scroll to position [164, 0]
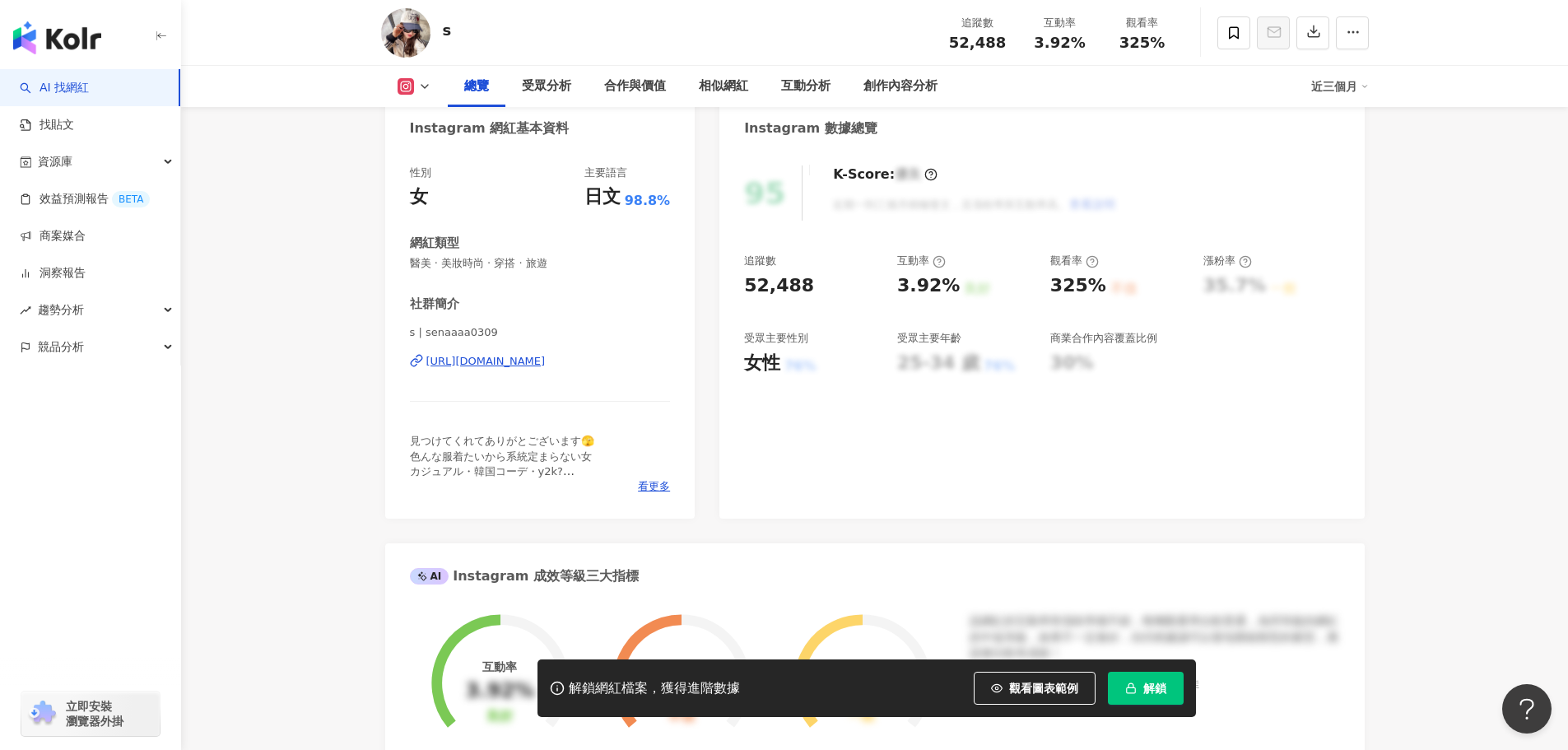
click at [530, 358] on div "https://www.instagram.com/senaaaa0309/" at bounding box center [486, 361] width 119 height 14
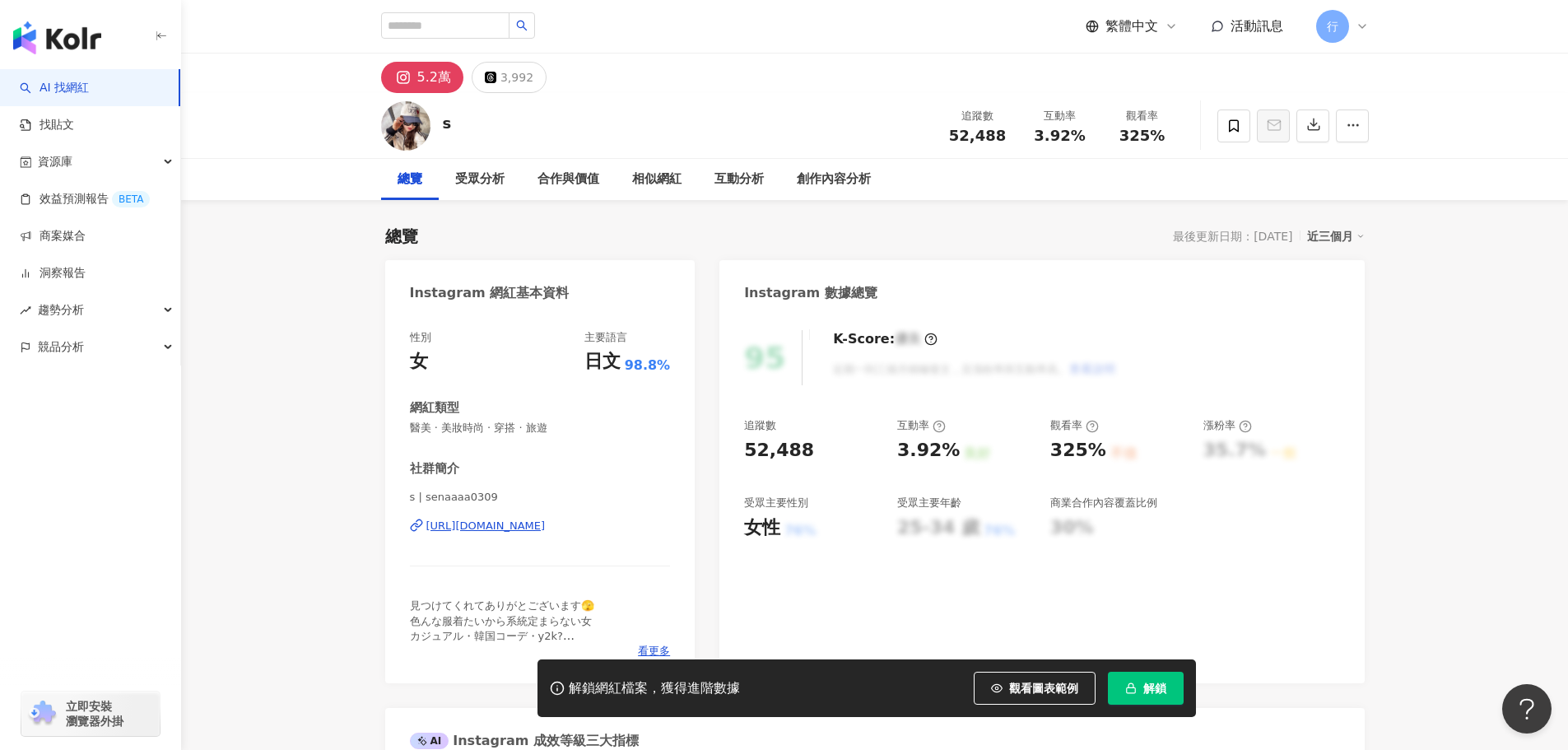
scroll to position [83, 0]
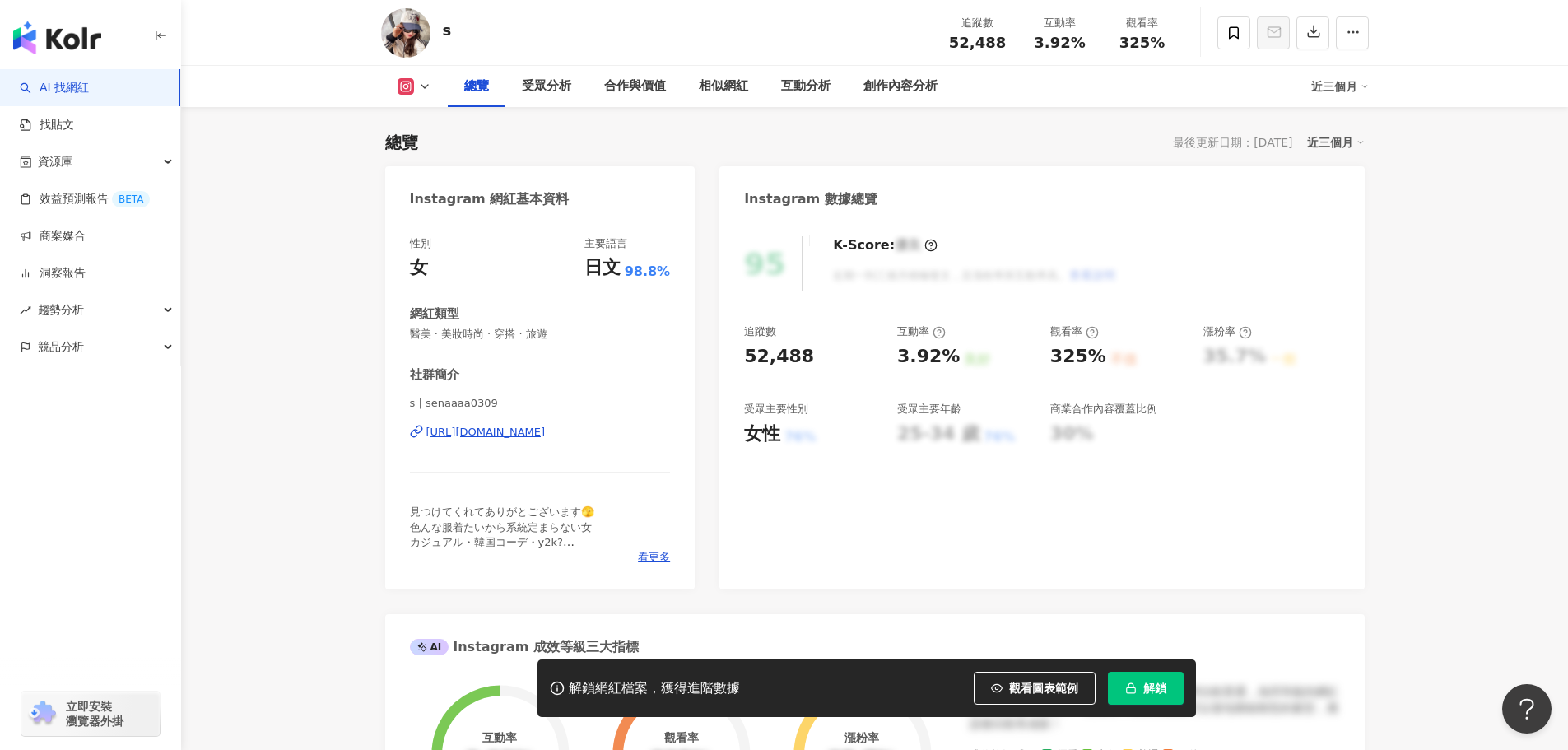
scroll to position [83, 0]
